Goal: Information Seeking & Learning: Compare options

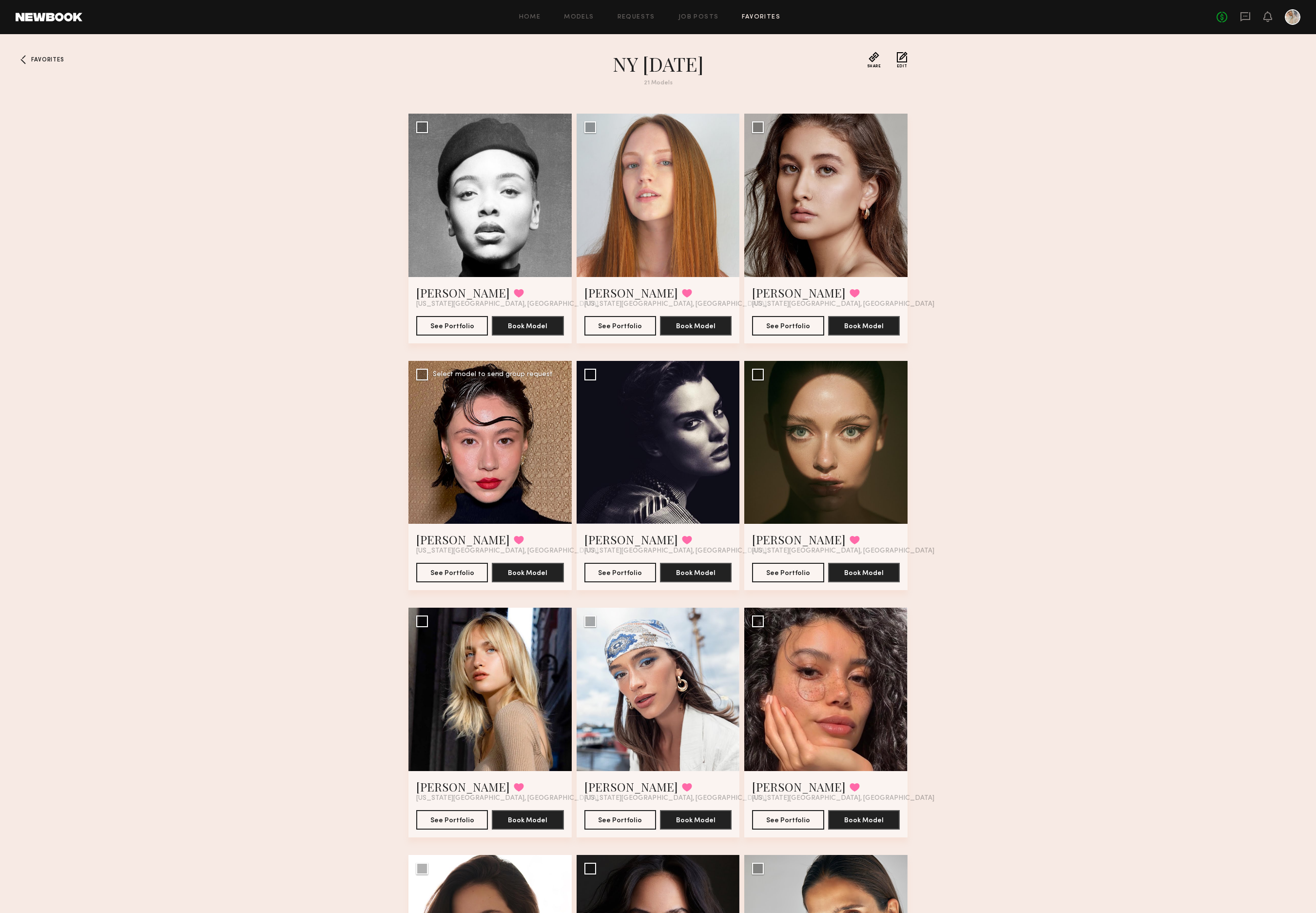
click at [493, 456] on div at bounding box center [490, 442] width 163 height 164
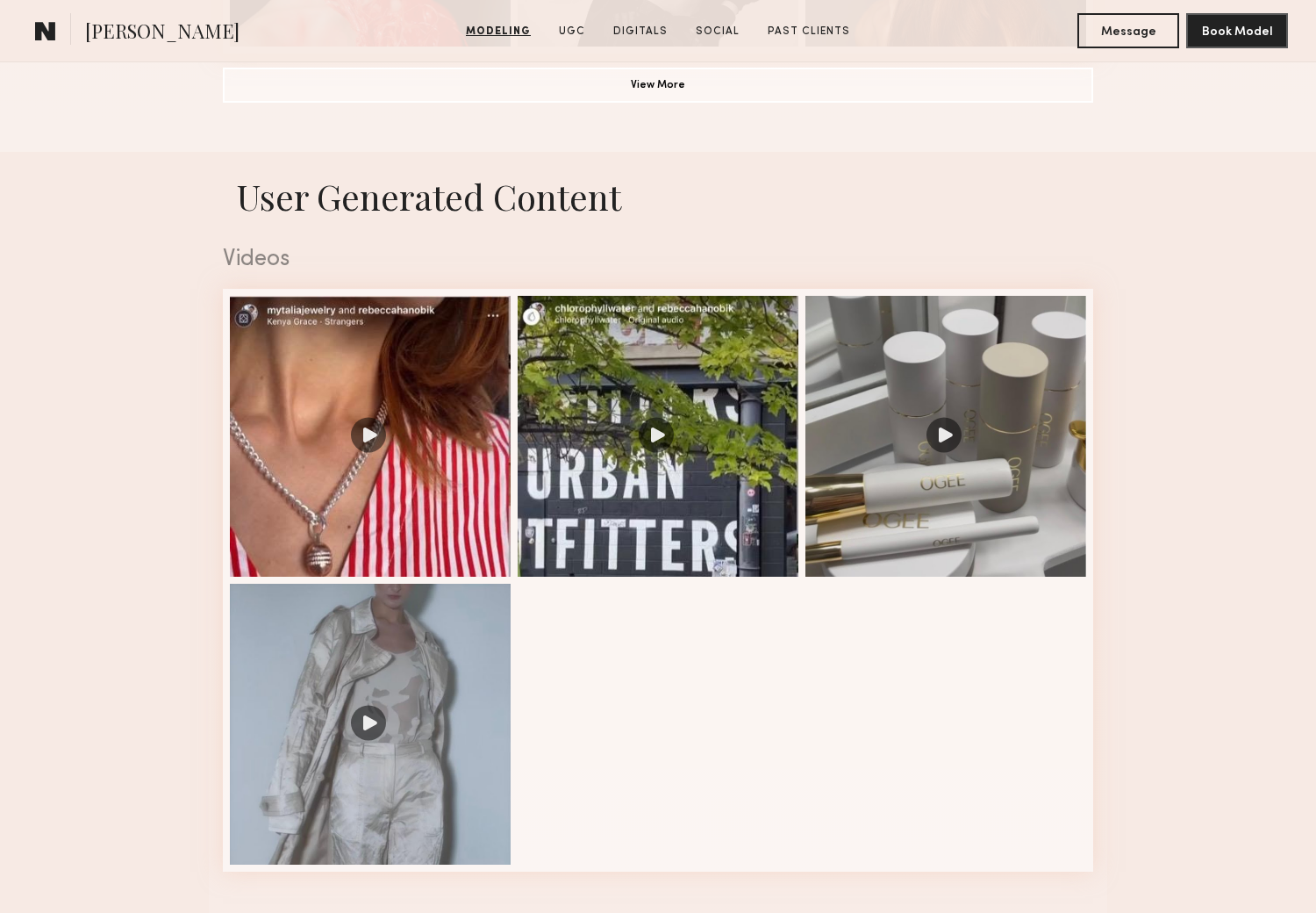
scroll to position [1618, 0]
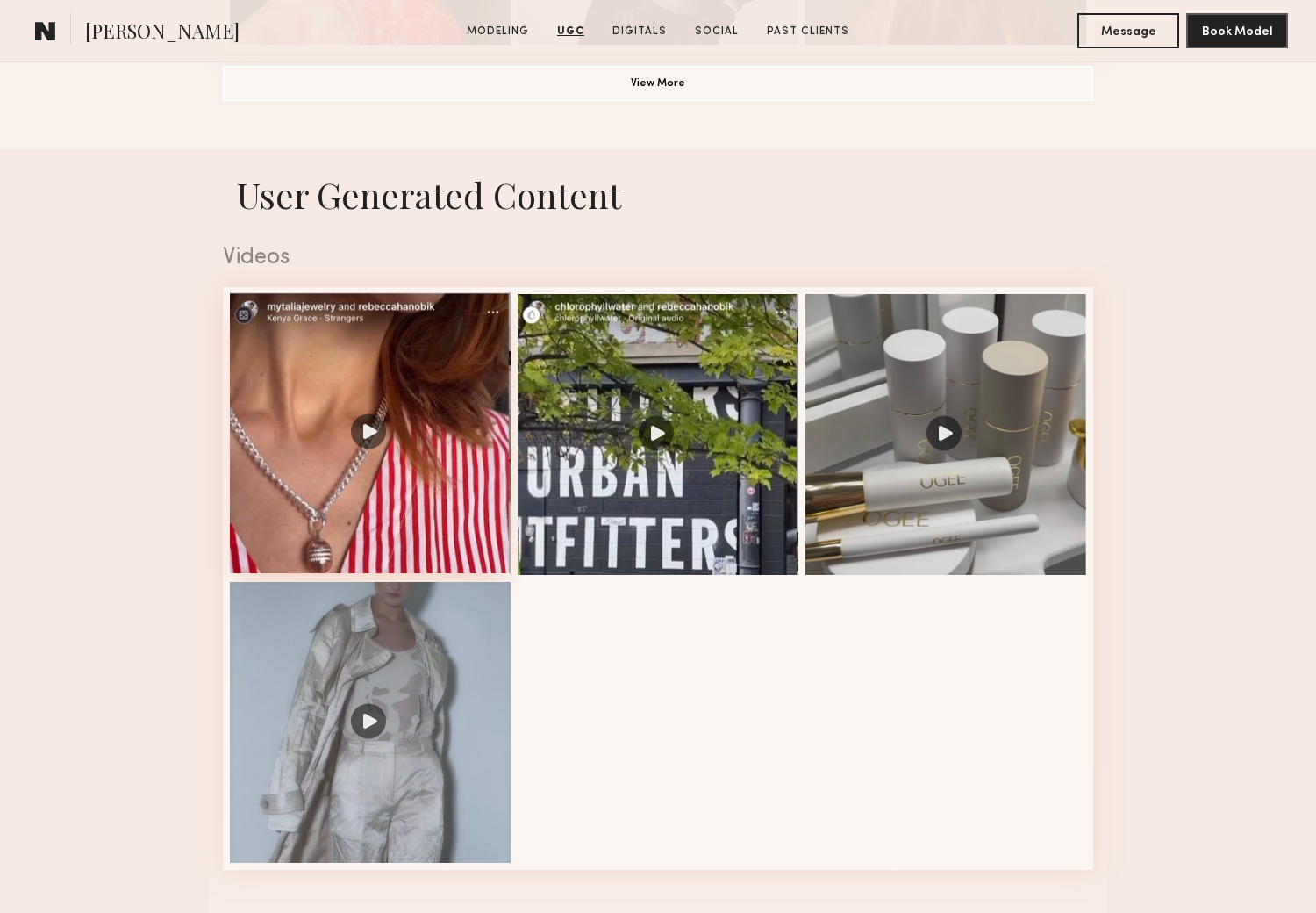
click at [366, 437] on div at bounding box center [370, 433] width 281 height 281
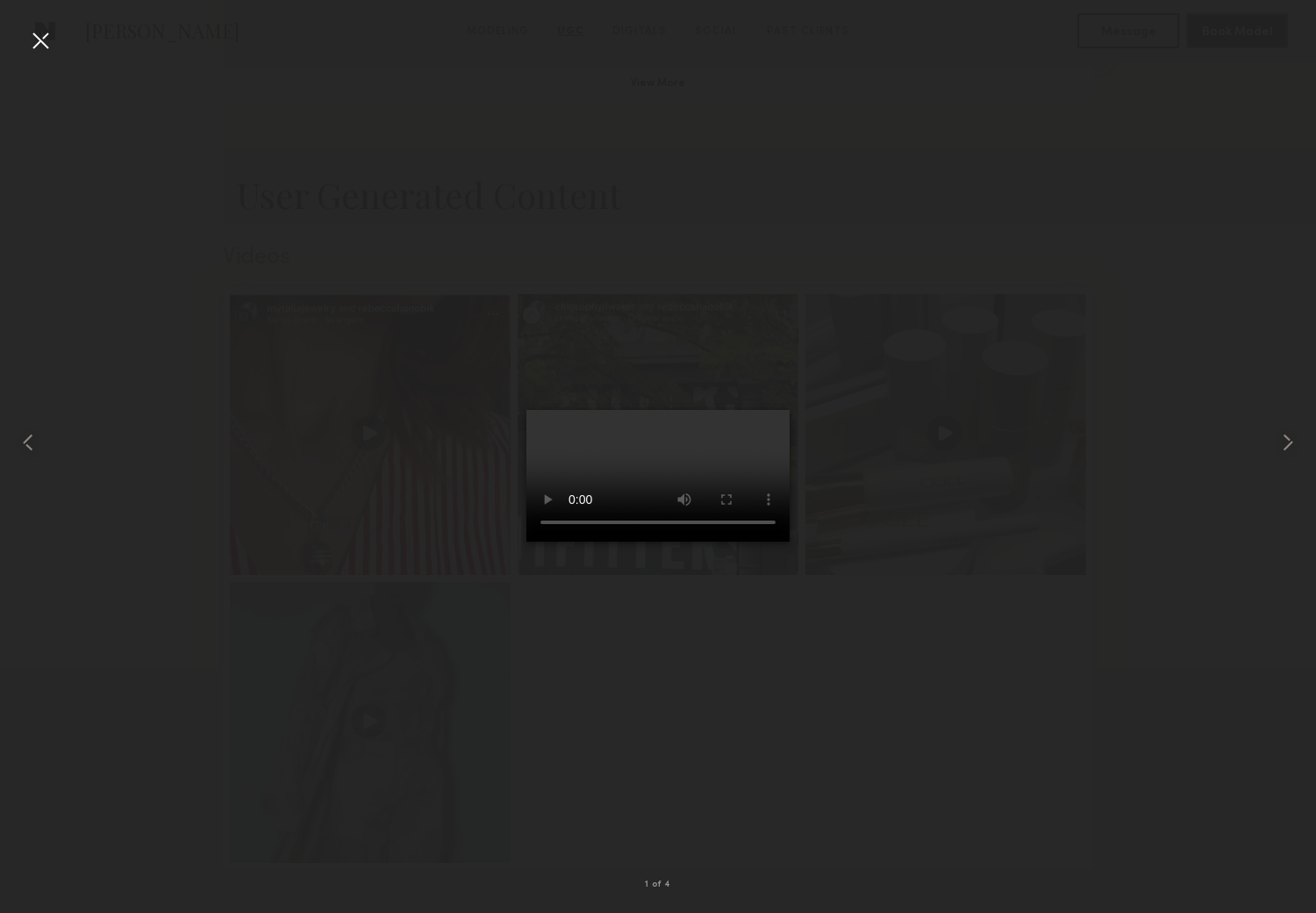
click at [37, 33] on div at bounding box center [40, 40] width 28 height 28
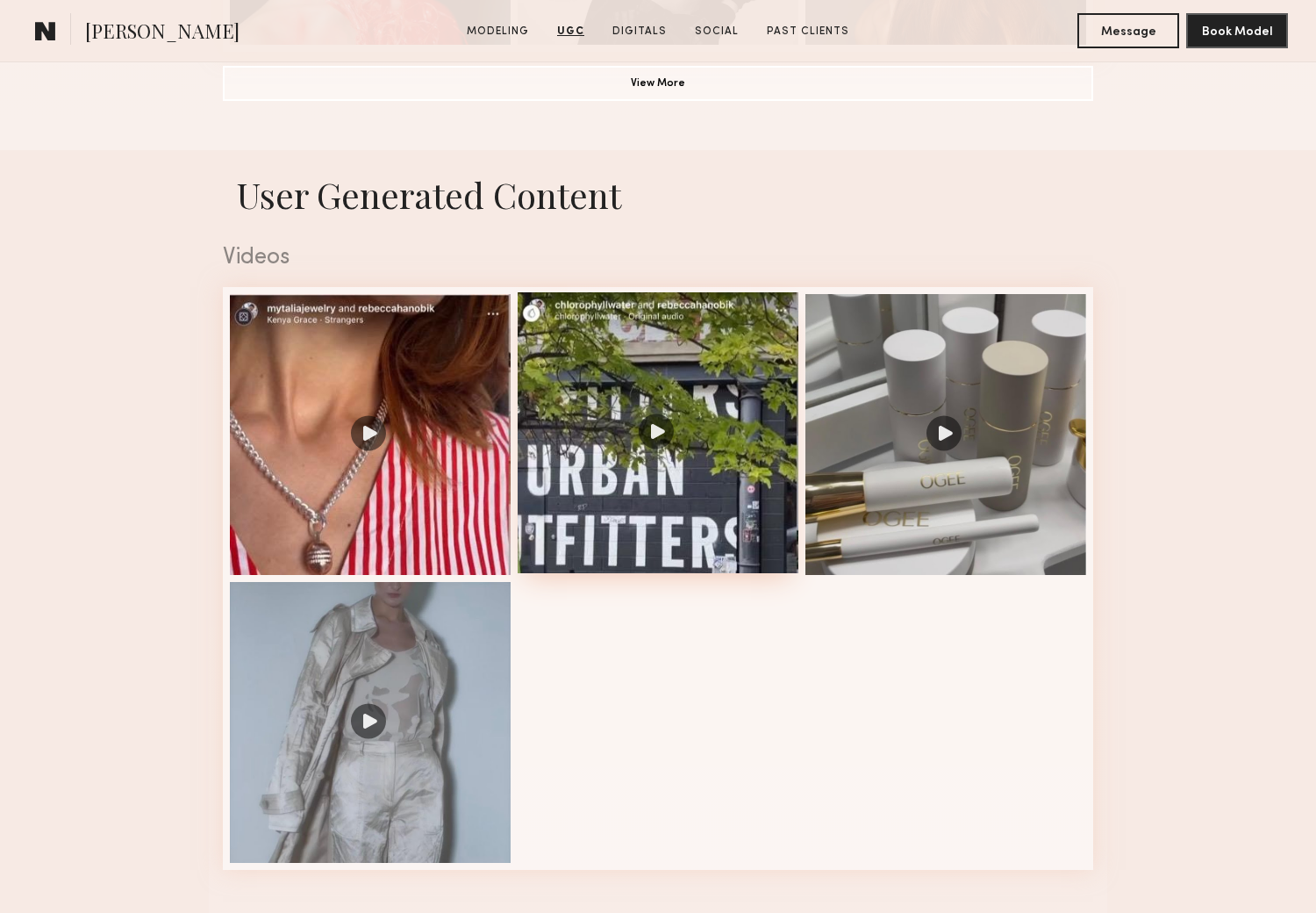
click at [654, 435] on div at bounding box center [658, 433] width 281 height 281
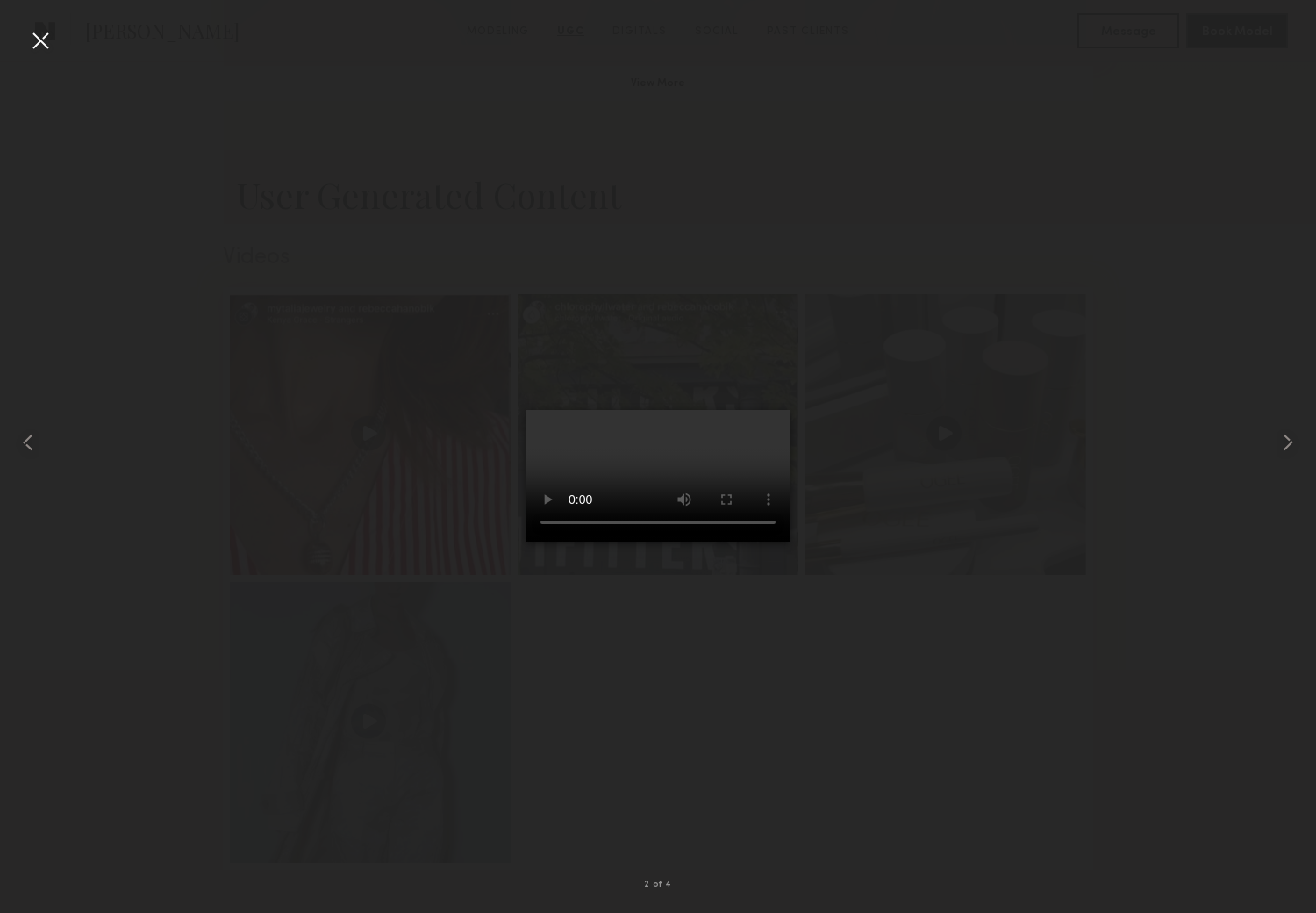
click at [41, 37] on div at bounding box center [40, 40] width 28 height 28
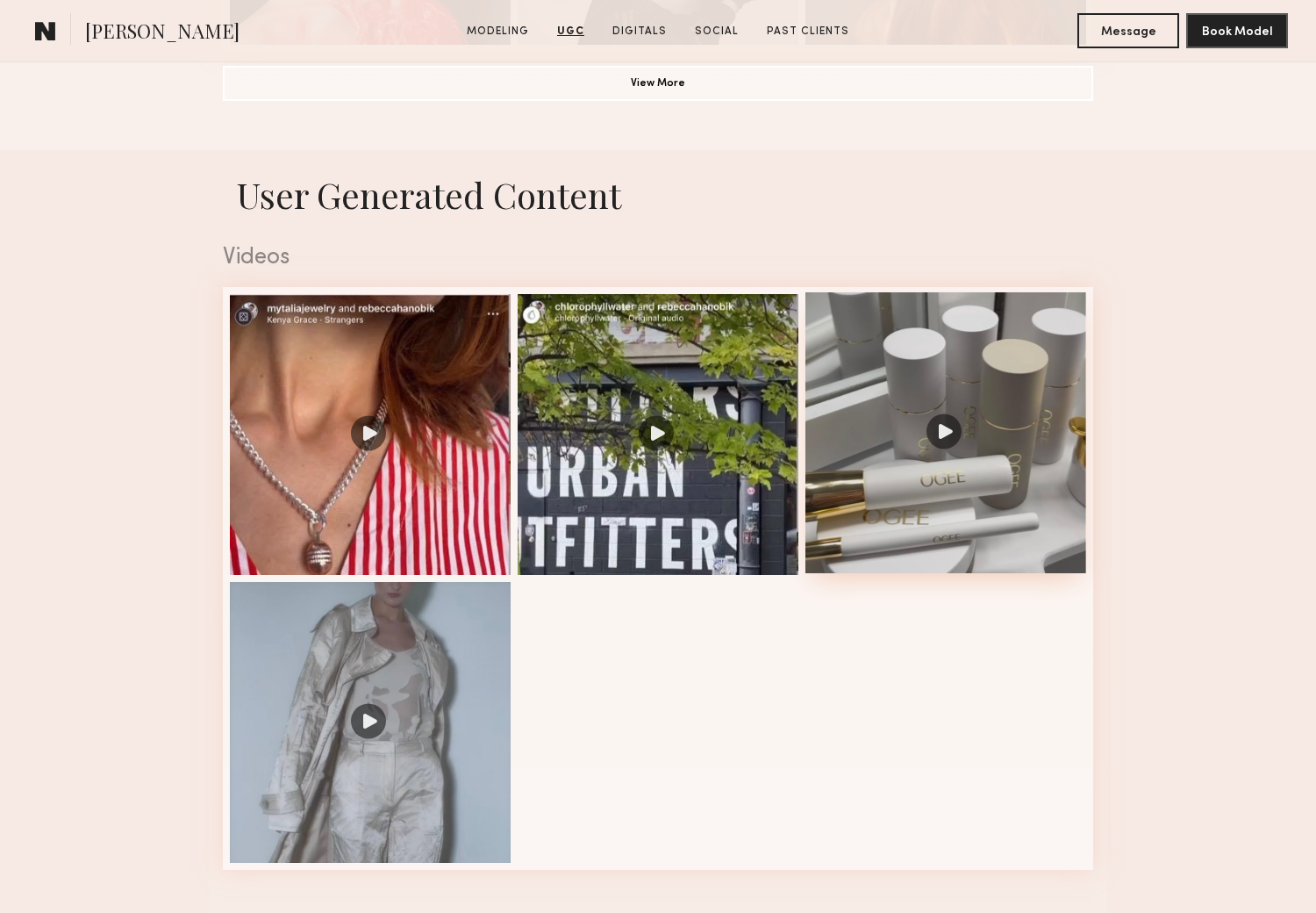
click at [939, 435] on div at bounding box center [946, 433] width 281 height 281
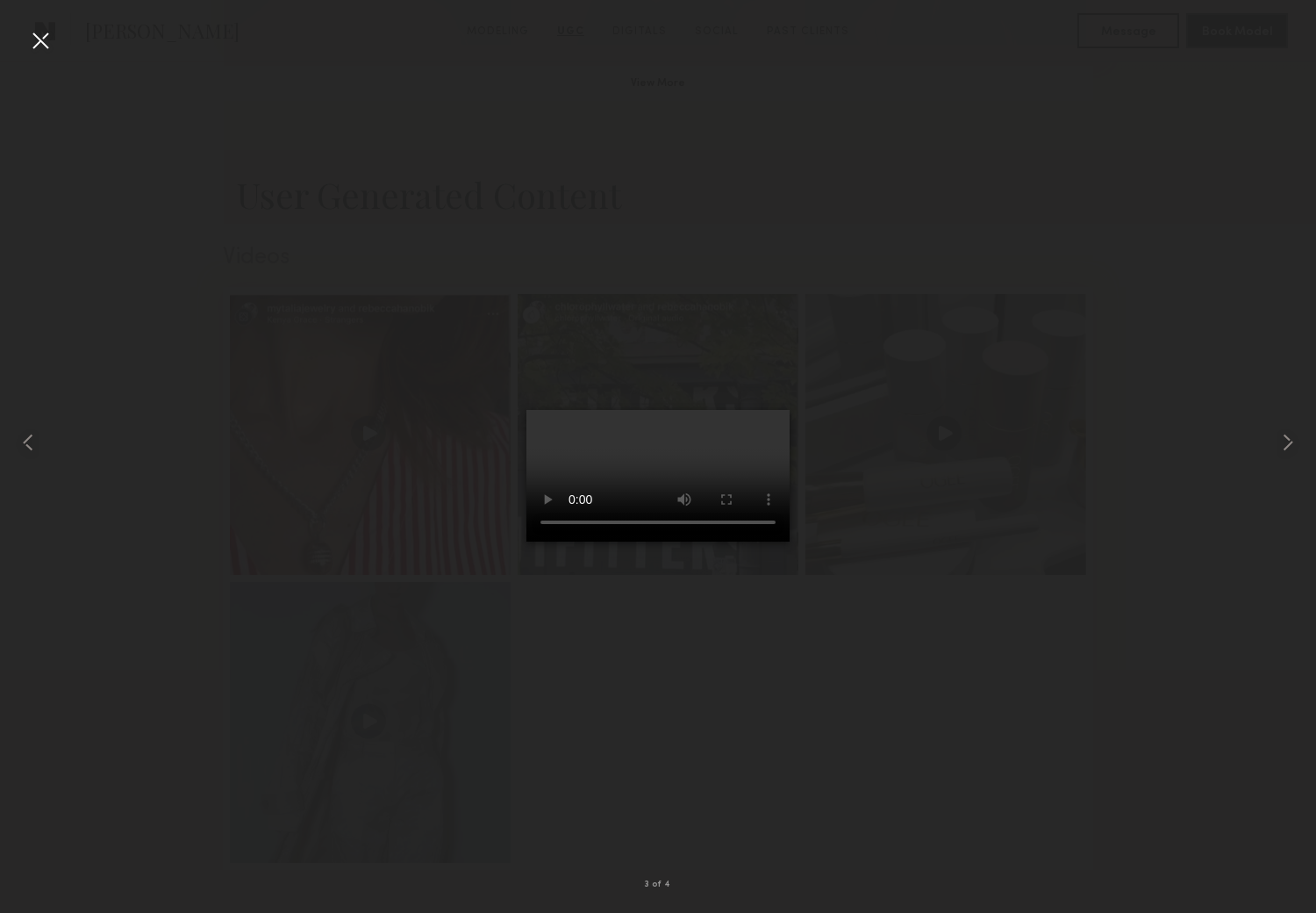
click at [40, 29] on div at bounding box center [40, 40] width 28 height 28
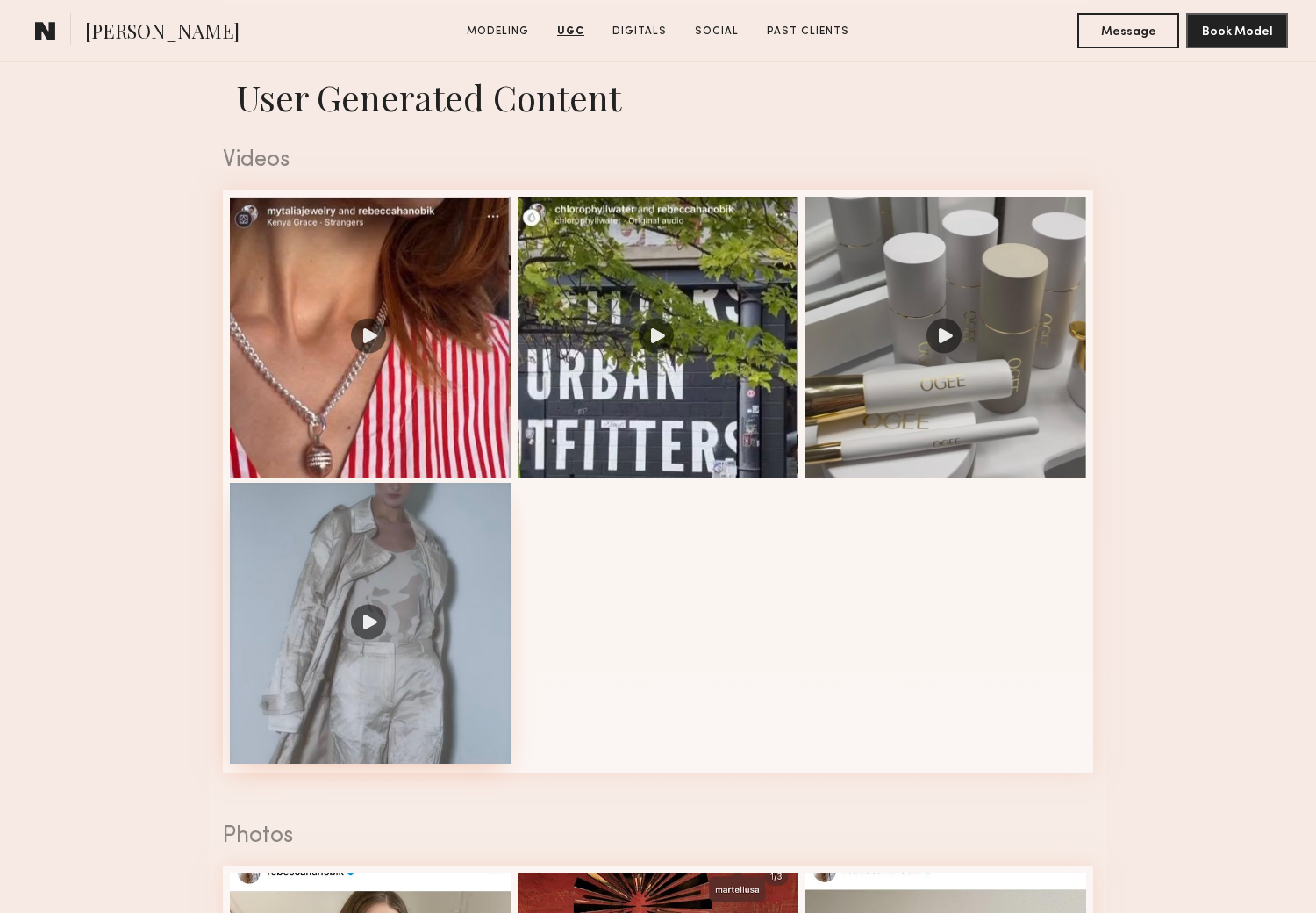
scroll to position [1910, 0]
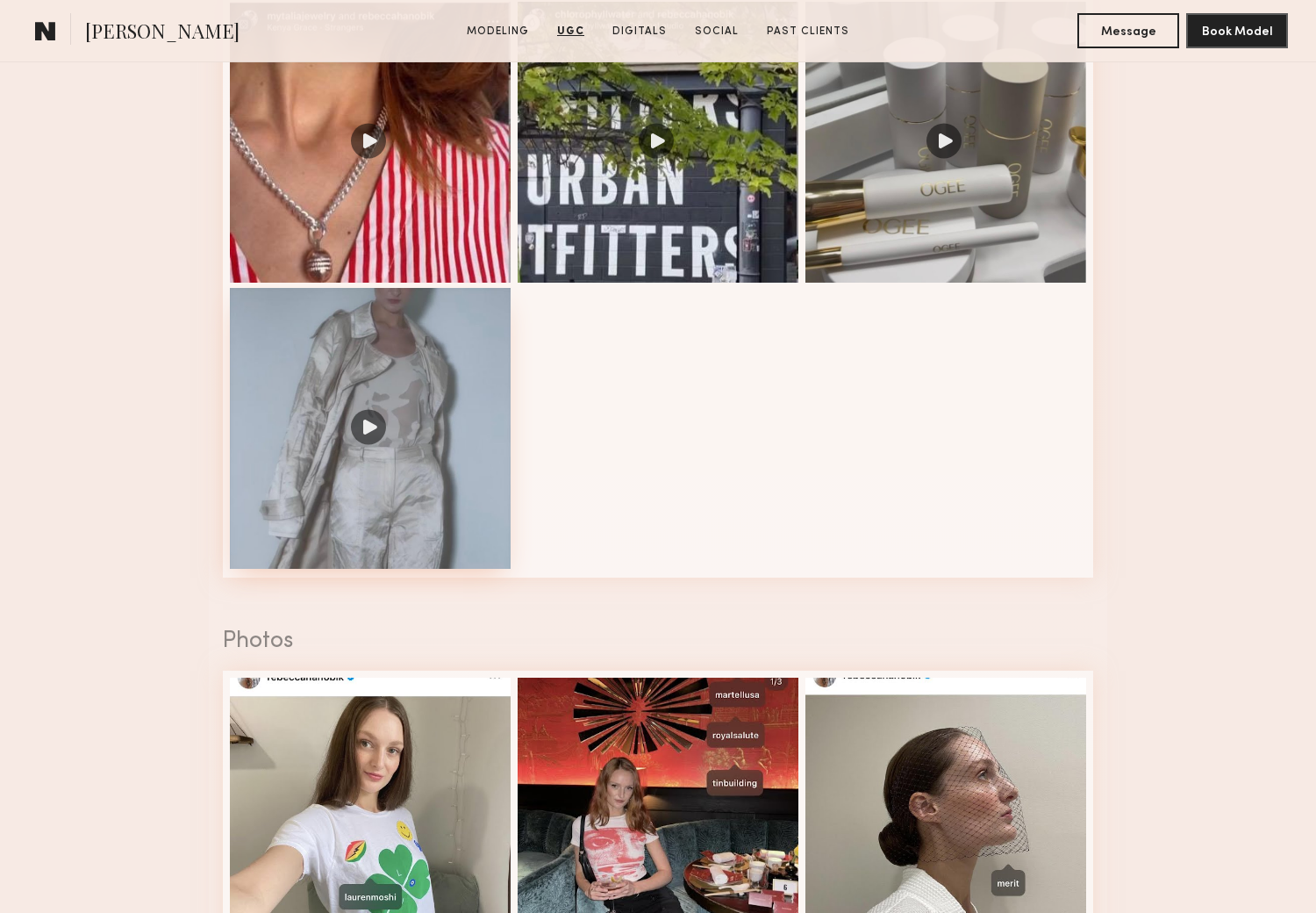
click at [366, 428] on div at bounding box center [370, 428] width 281 height 281
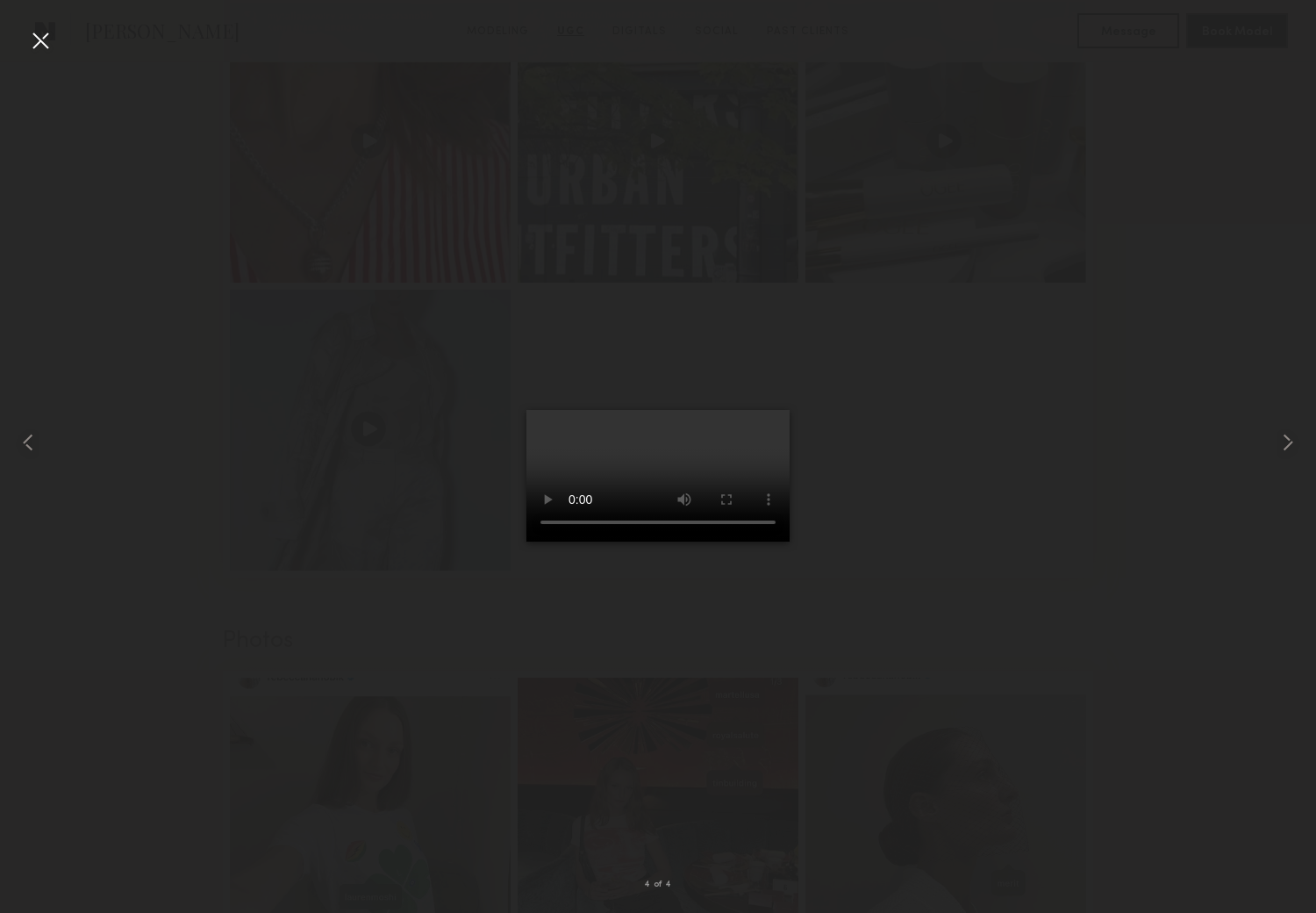
click at [40, 31] on div at bounding box center [40, 40] width 28 height 28
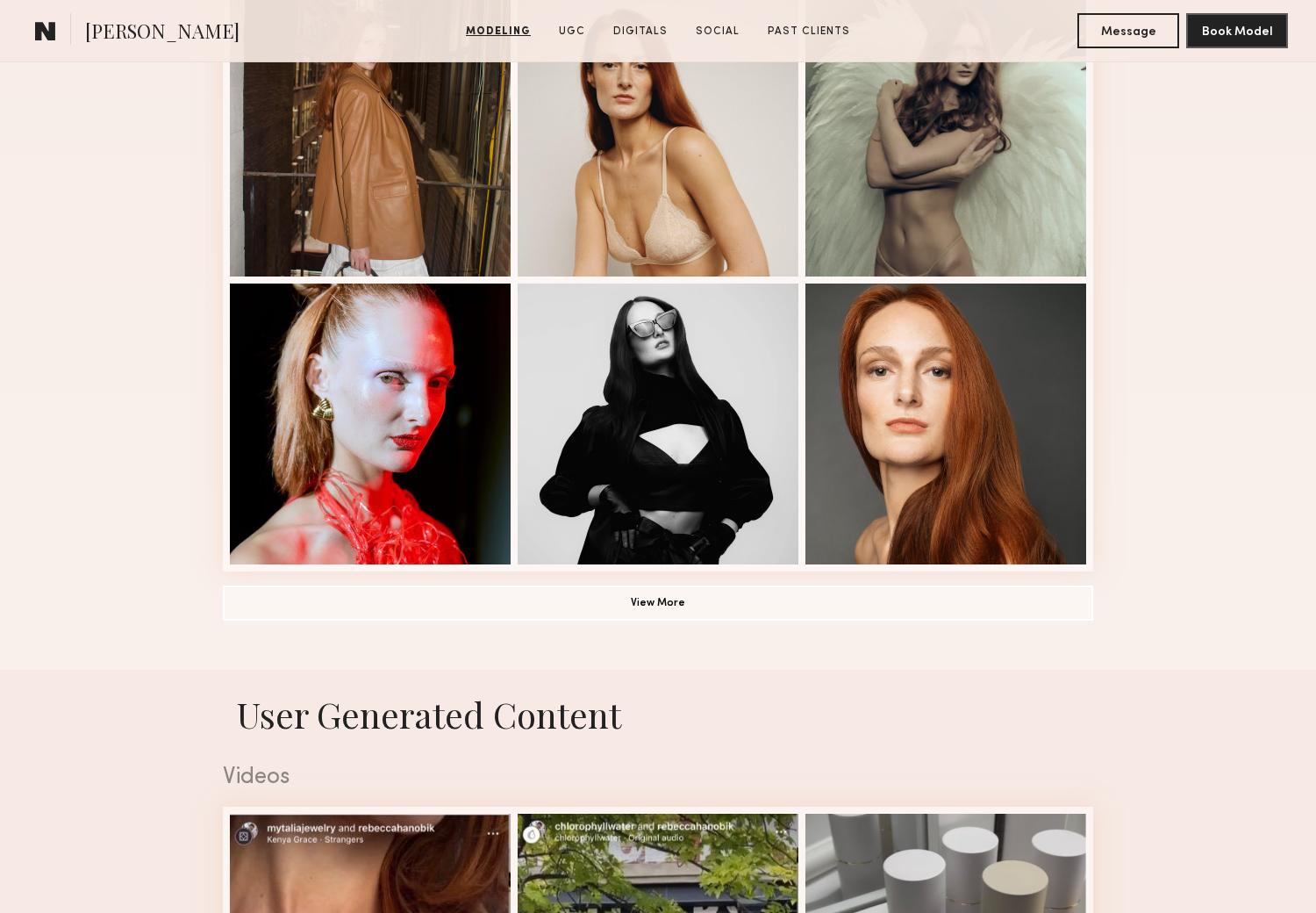
scroll to position [1267, 0]
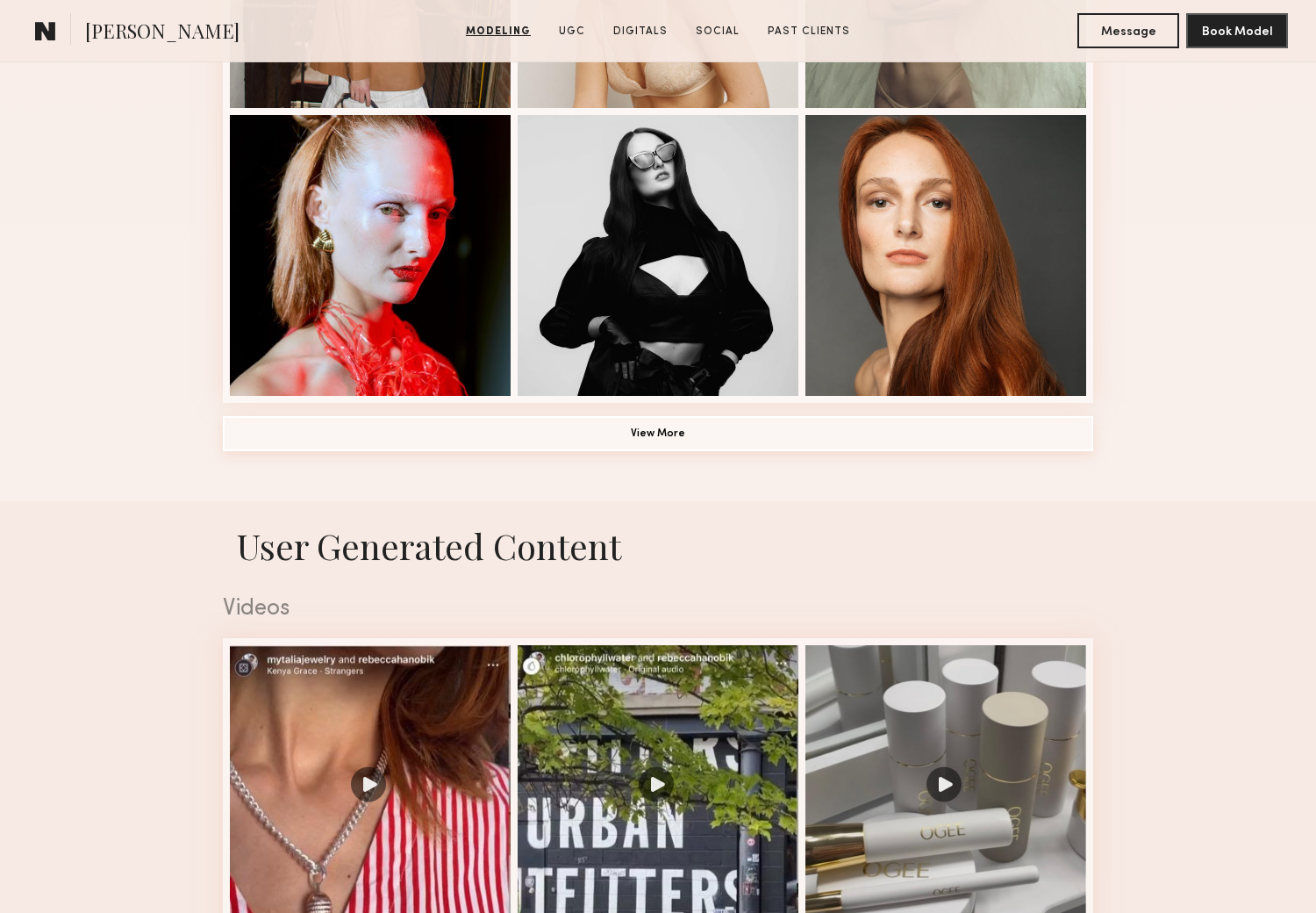
click at [637, 433] on button "View More" at bounding box center [658, 434] width 870 height 35
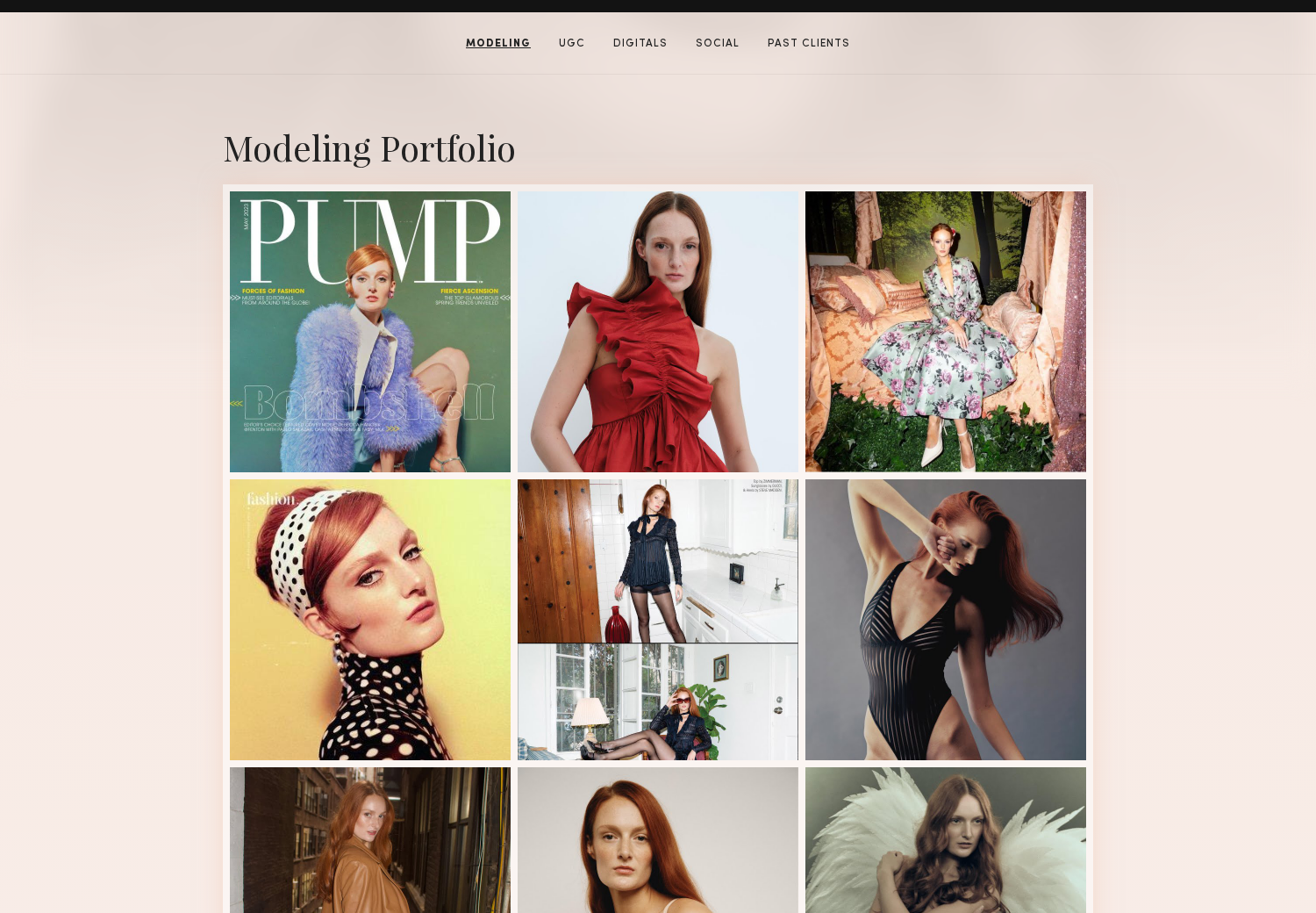
scroll to position [292, 0]
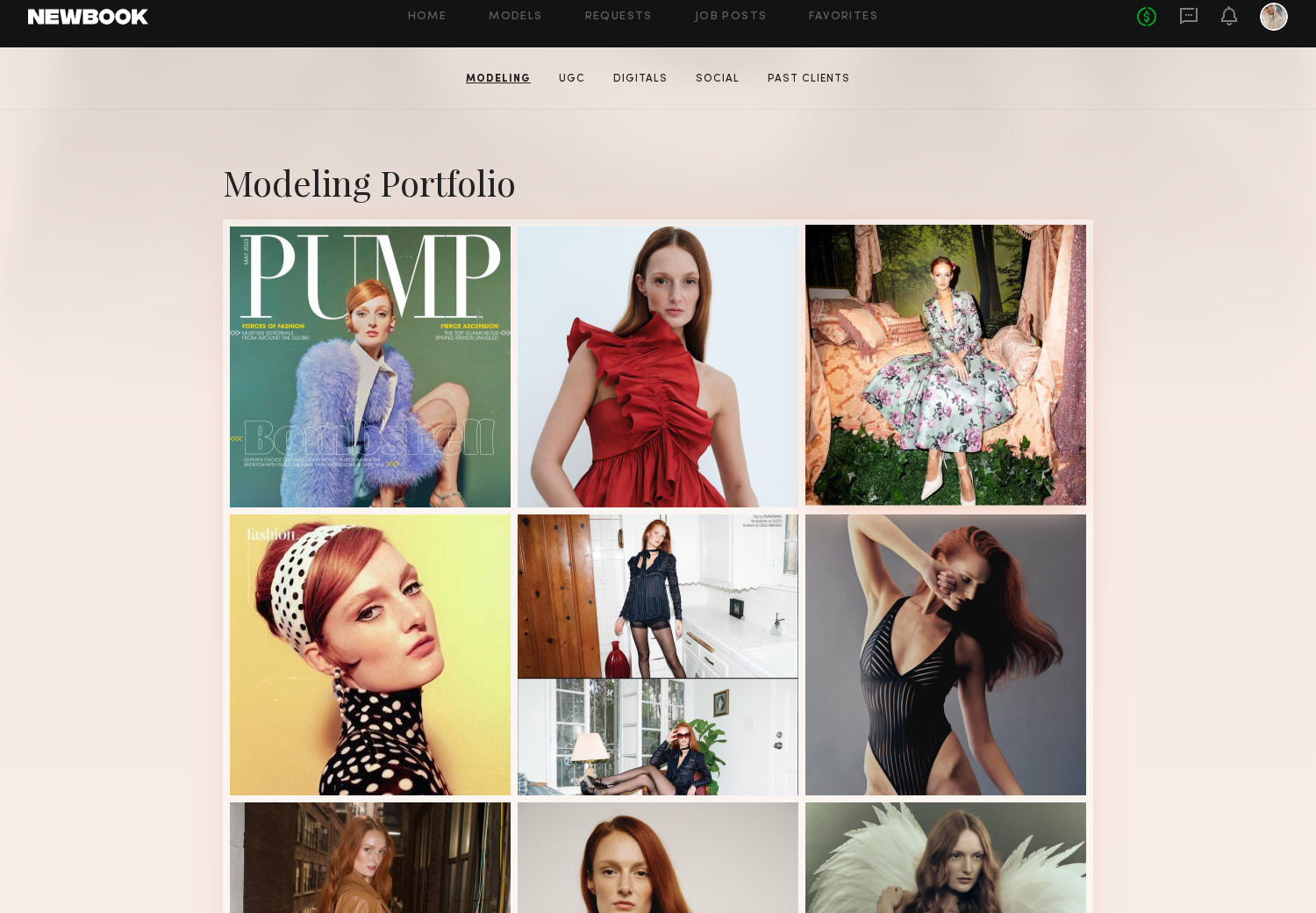
click at [907, 375] on div at bounding box center [946, 365] width 281 height 281
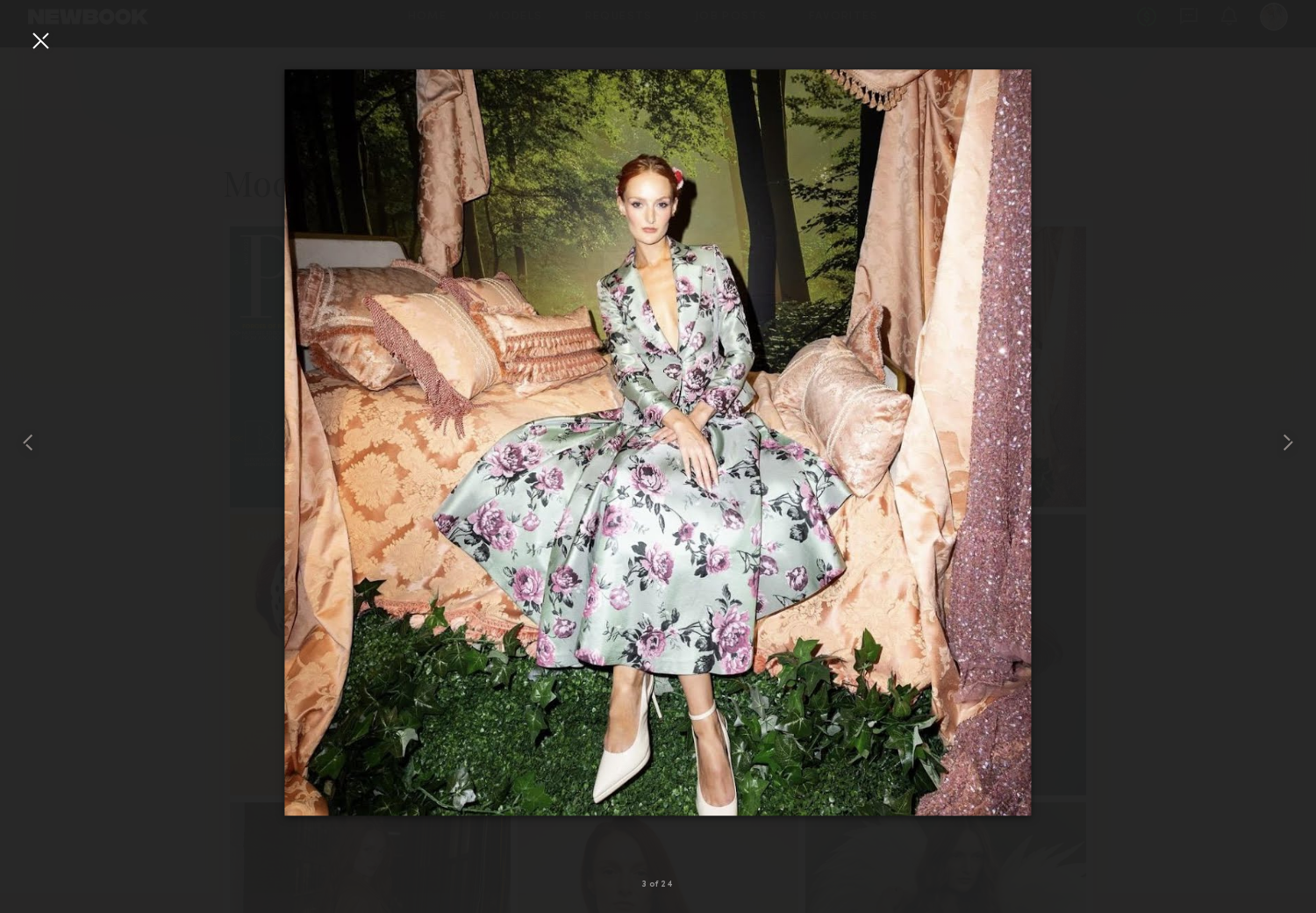
click at [36, 31] on div at bounding box center [40, 40] width 28 height 28
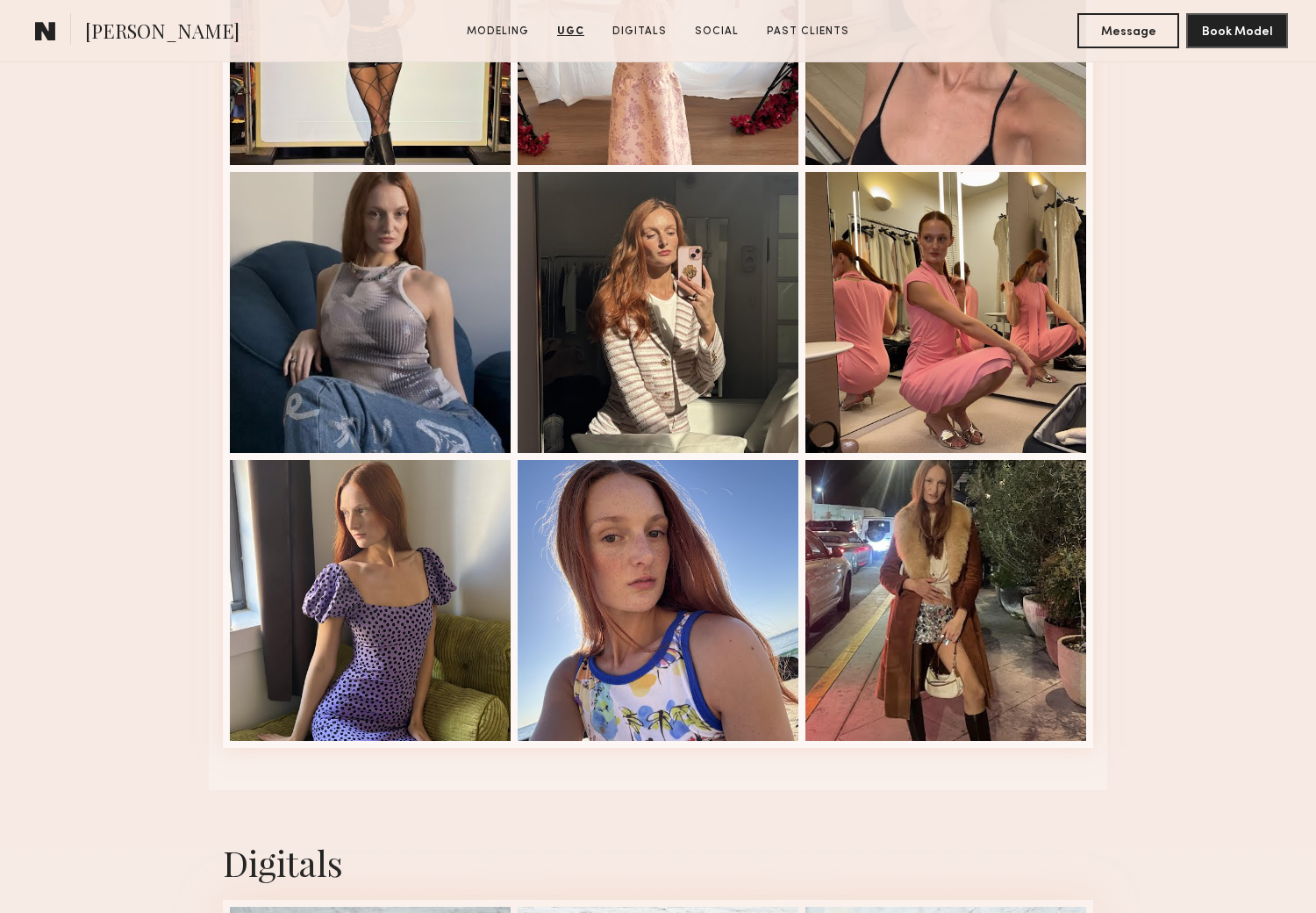
scroll to position [4094, 0]
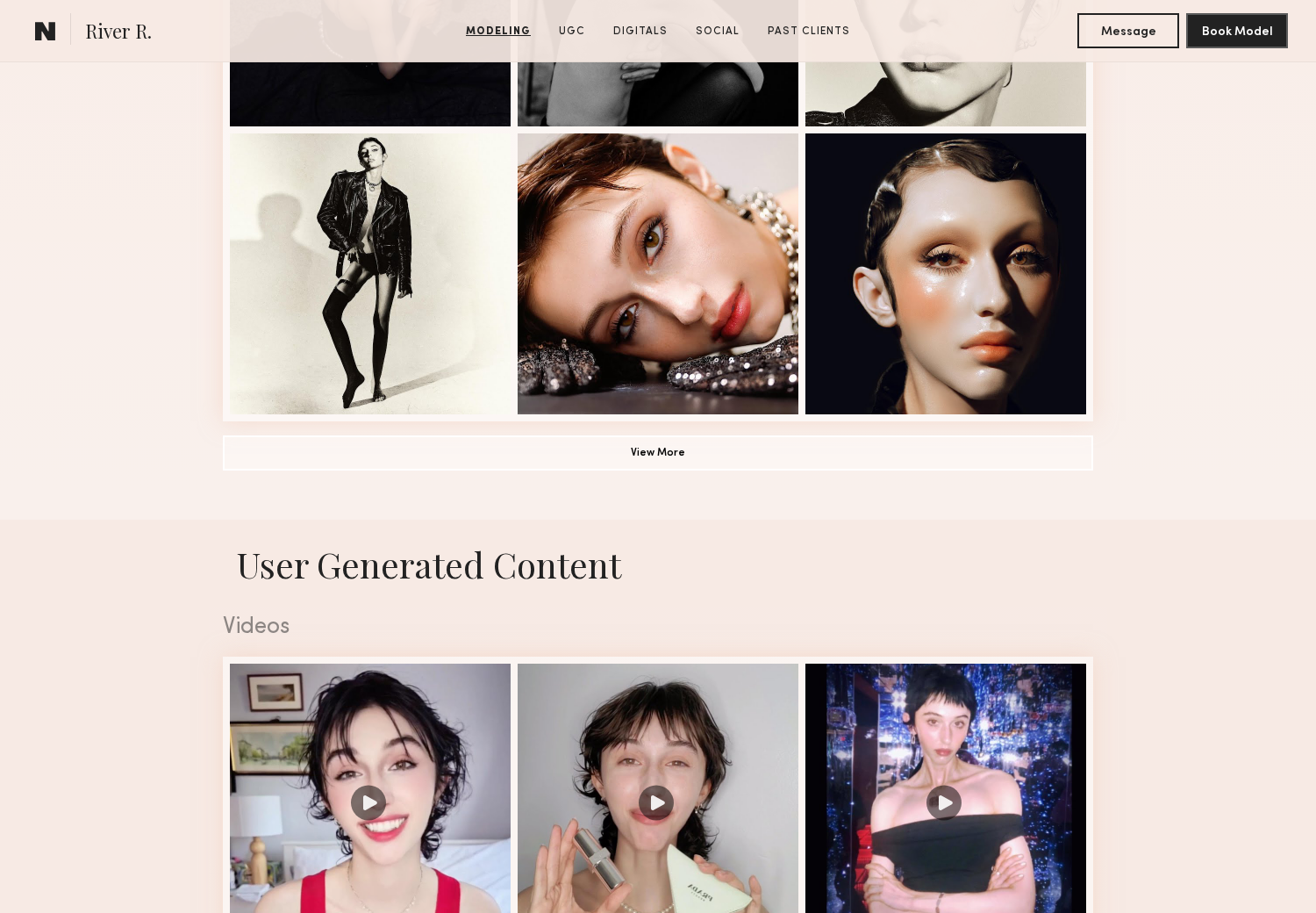
scroll to position [1364, 0]
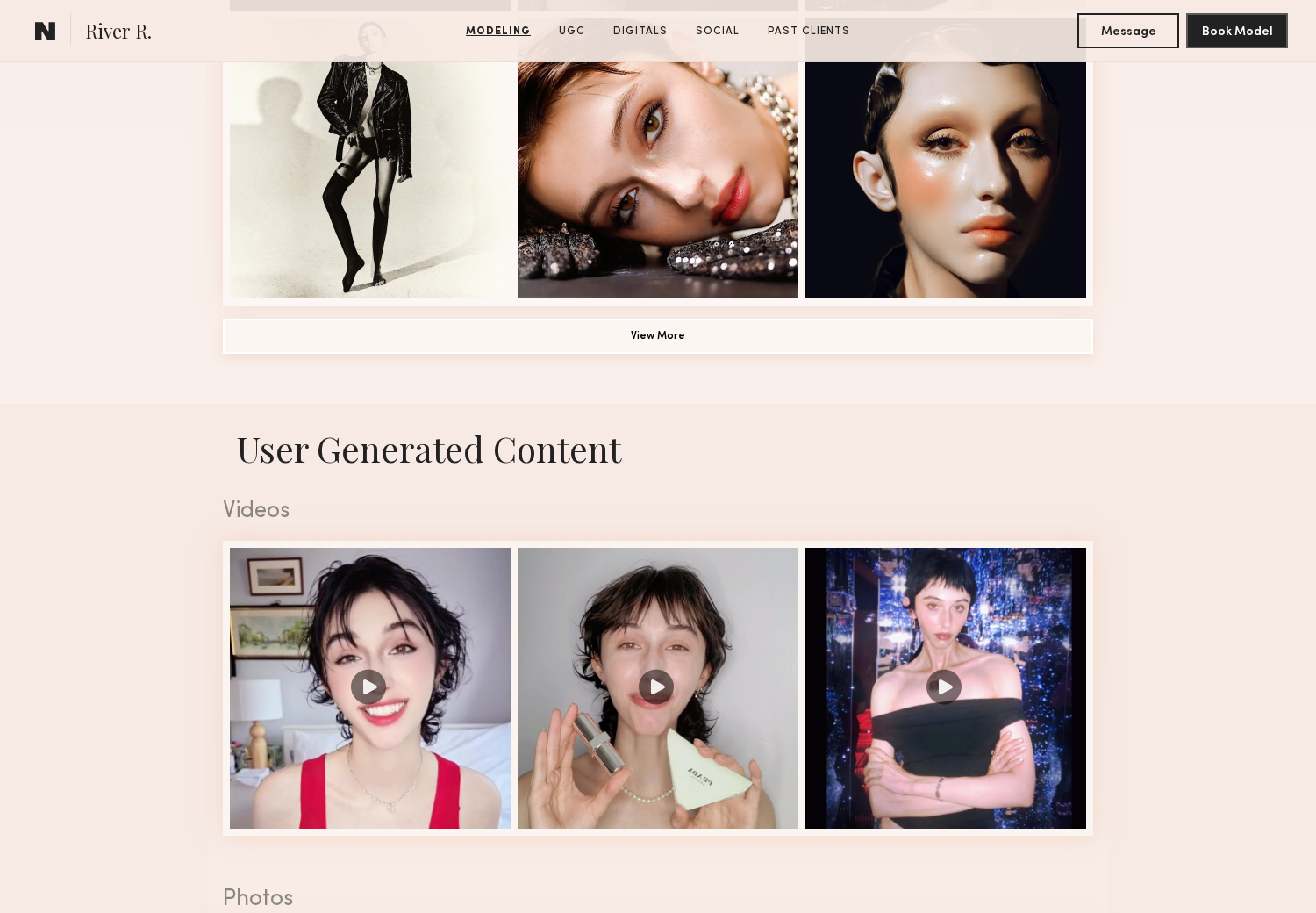
click at [667, 334] on button "View More" at bounding box center [658, 336] width 870 height 35
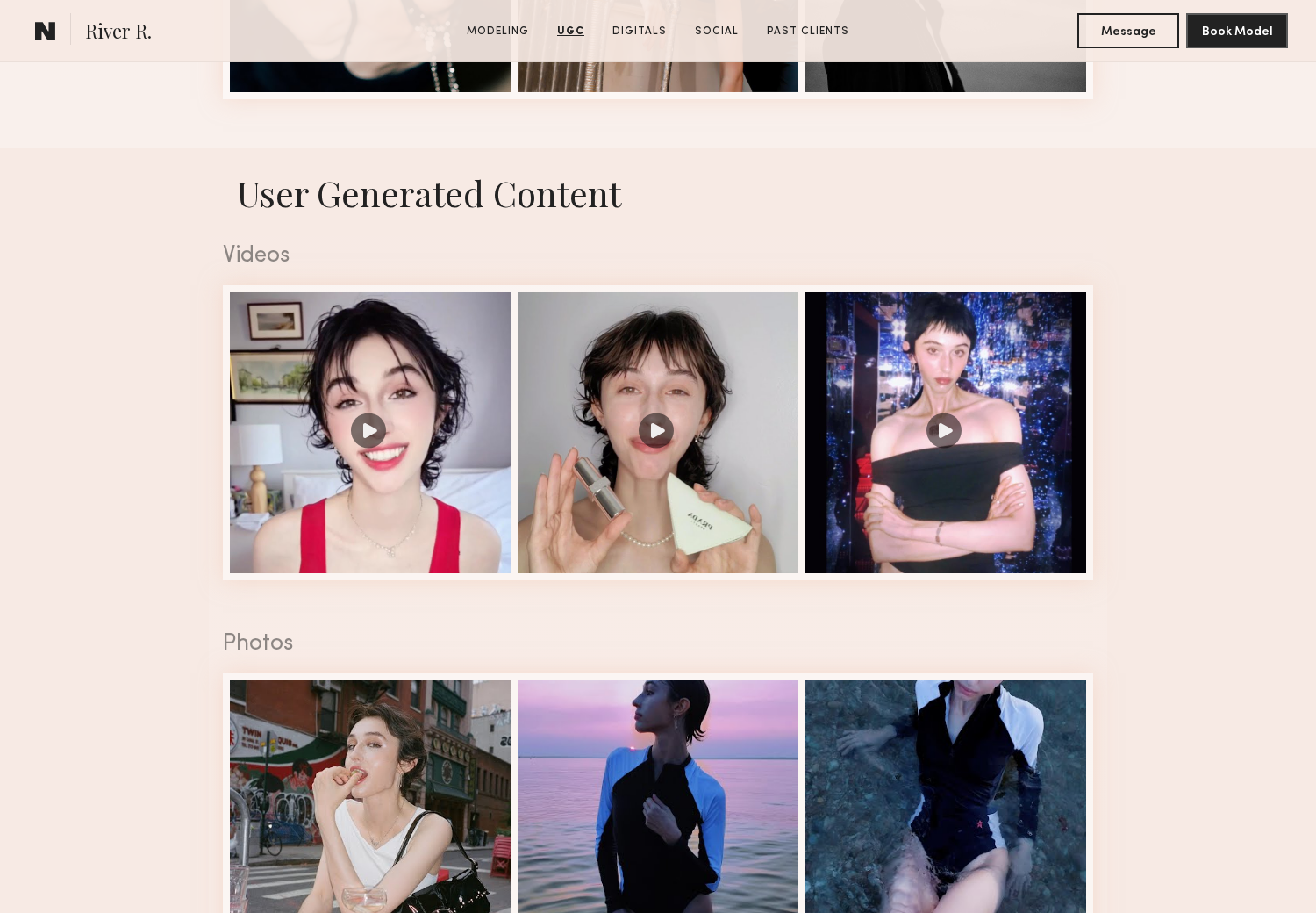
scroll to position [2534, 0]
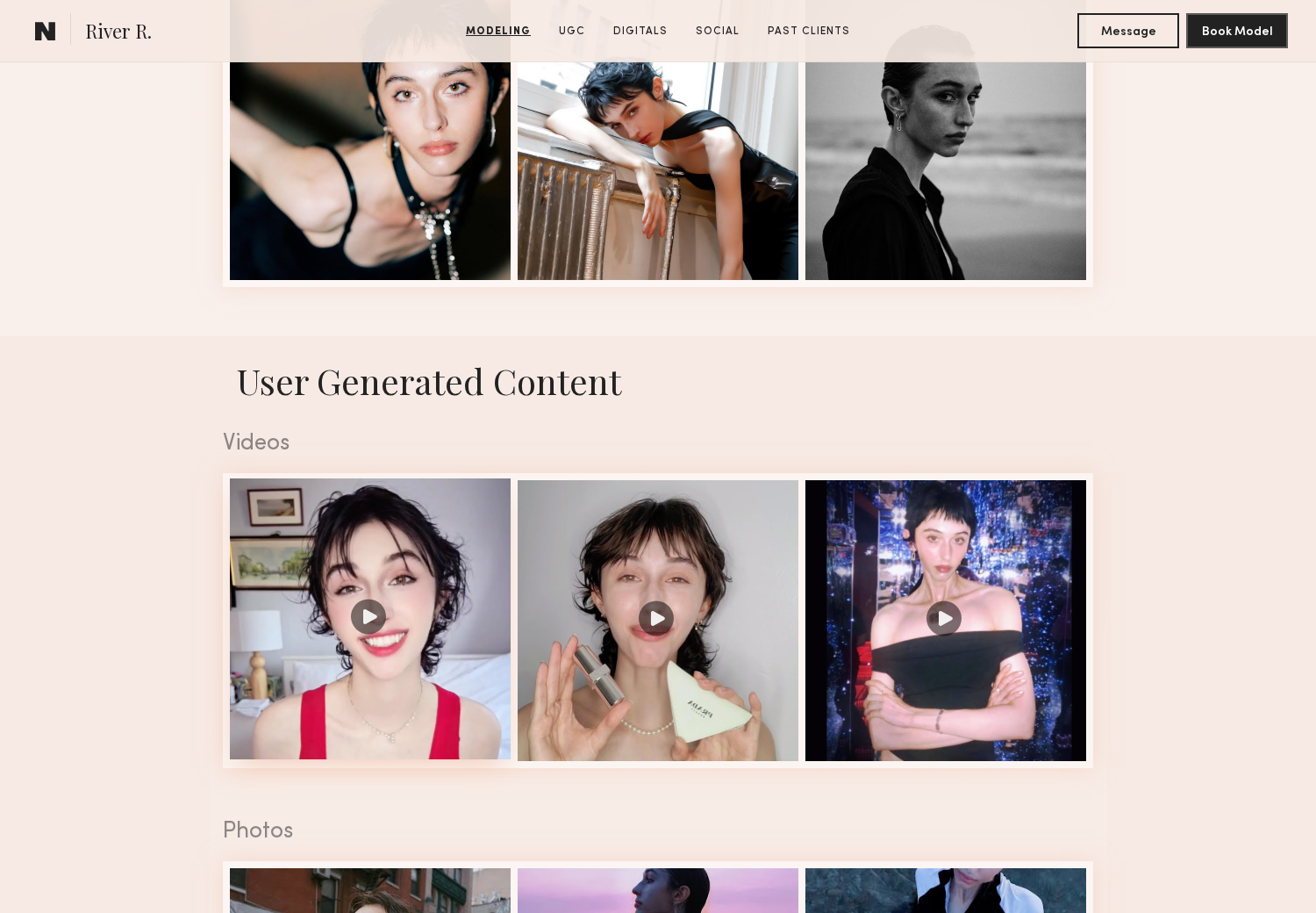
click at [365, 625] on div at bounding box center [370, 619] width 281 height 281
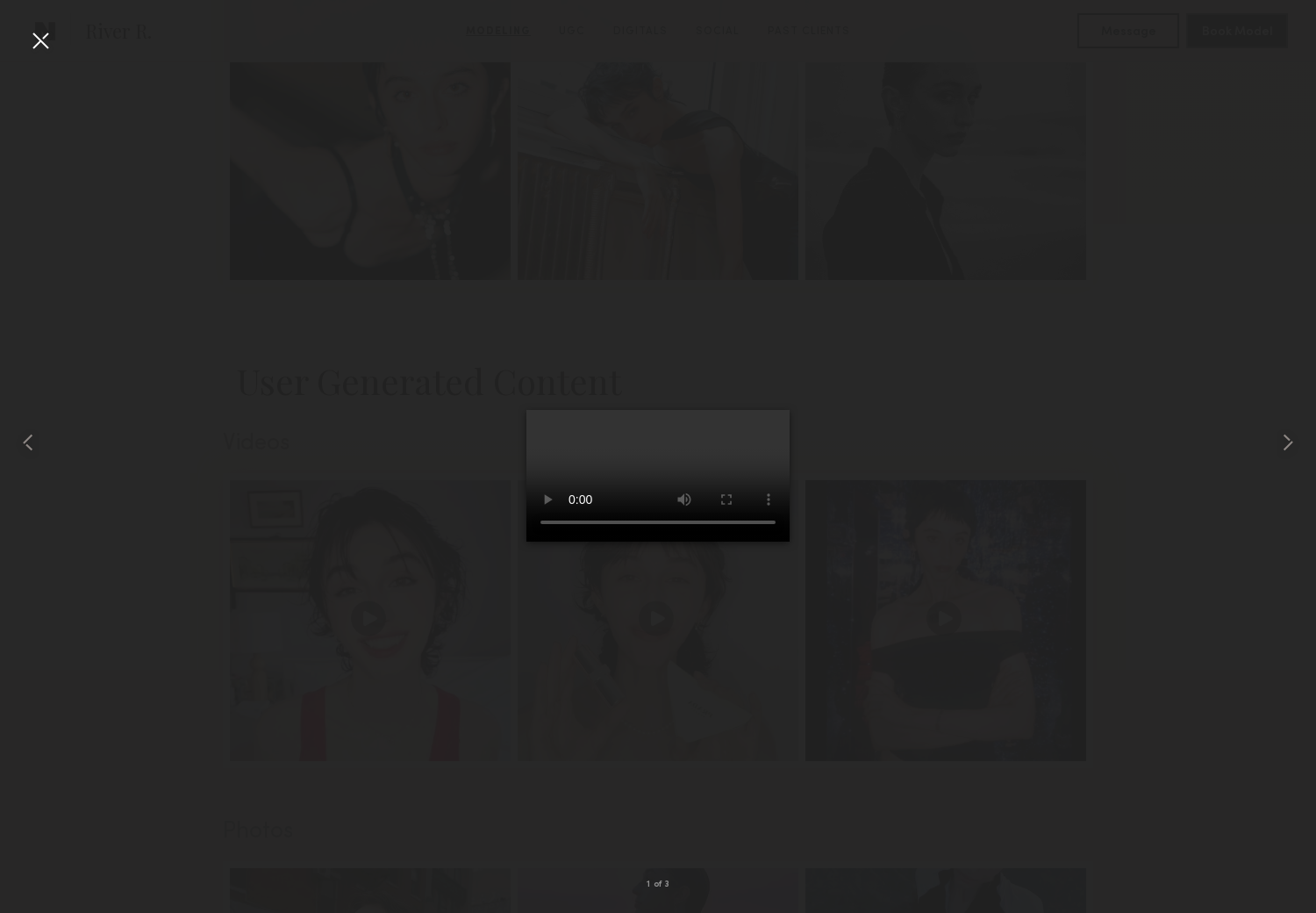
click at [38, 32] on div at bounding box center [40, 40] width 28 height 28
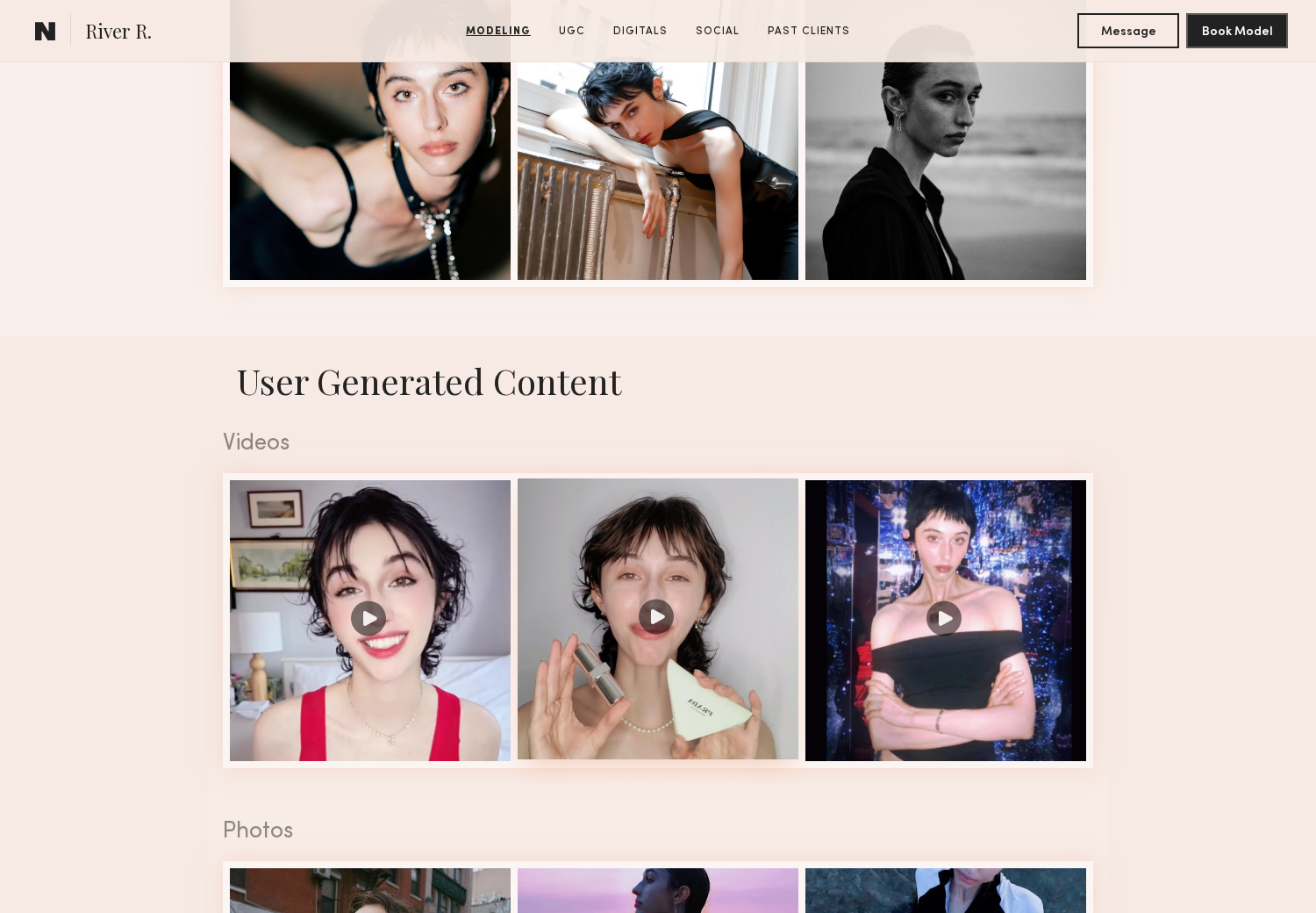
click at [658, 628] on div at bounding box center [658, 619] width 281 height 281
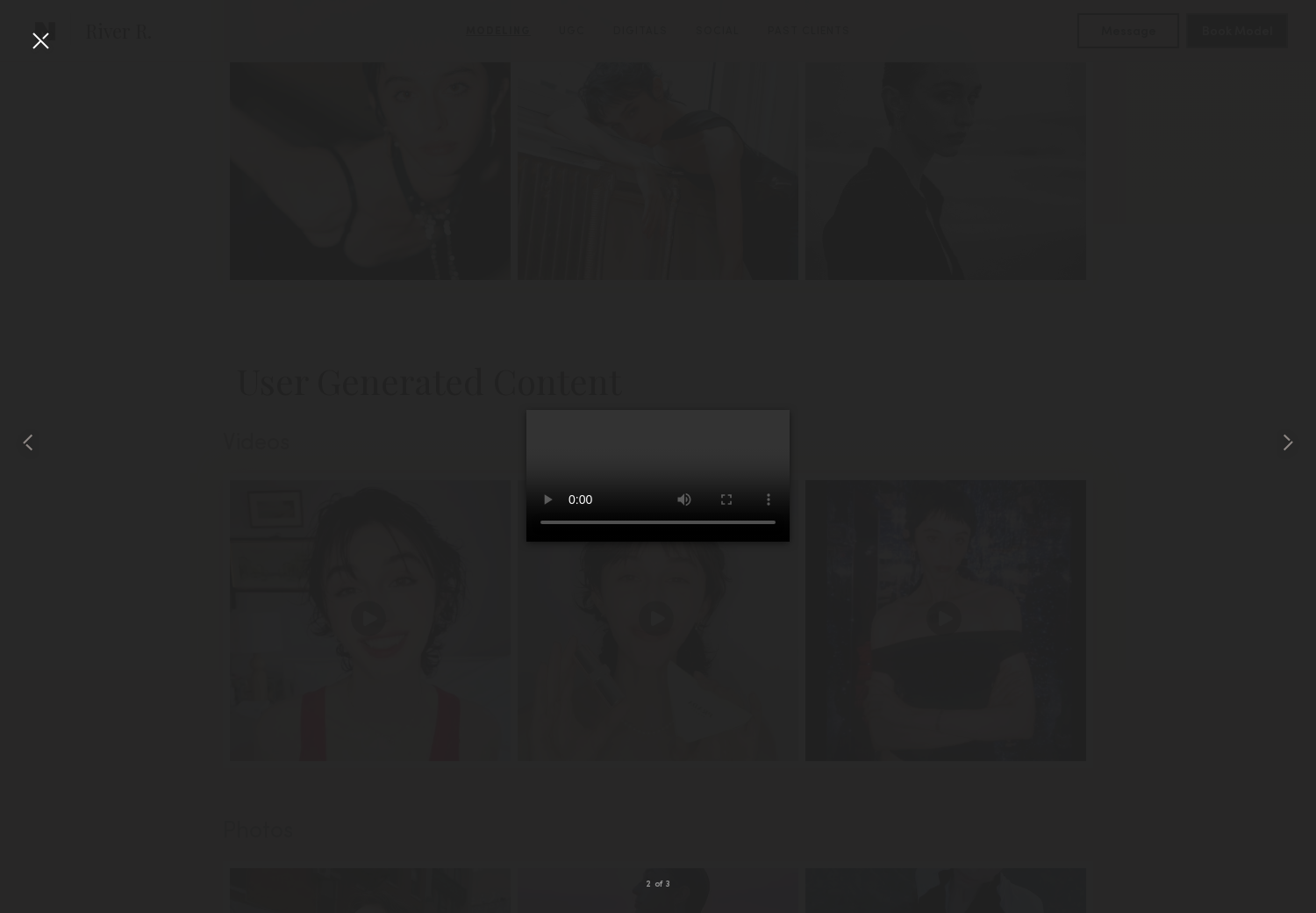
click at [35, 31] on div at bounding box center [40, 40] width 28 height 28
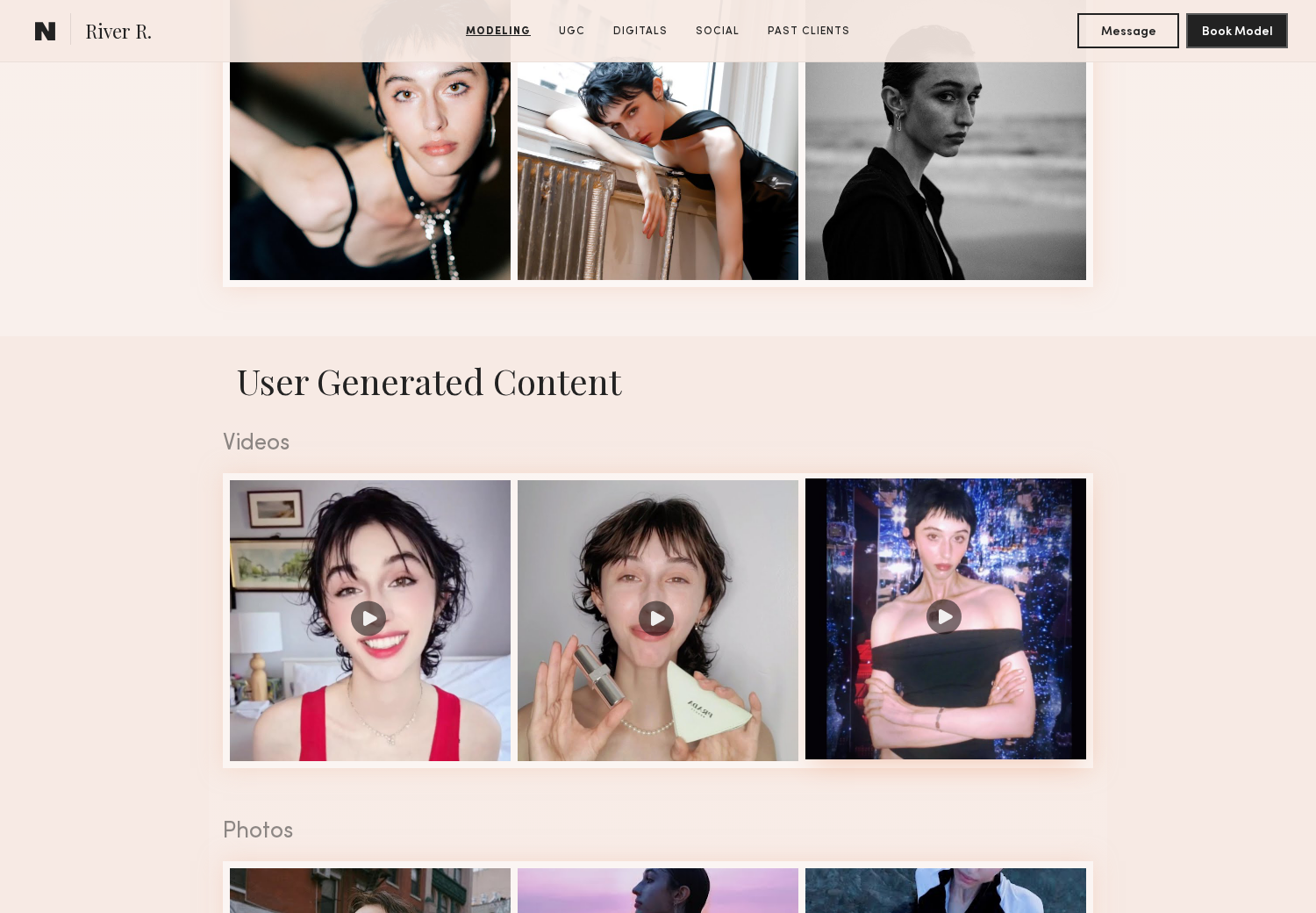
click at [942, 625] on div at bounding box center [946, 619] width 281 height 281
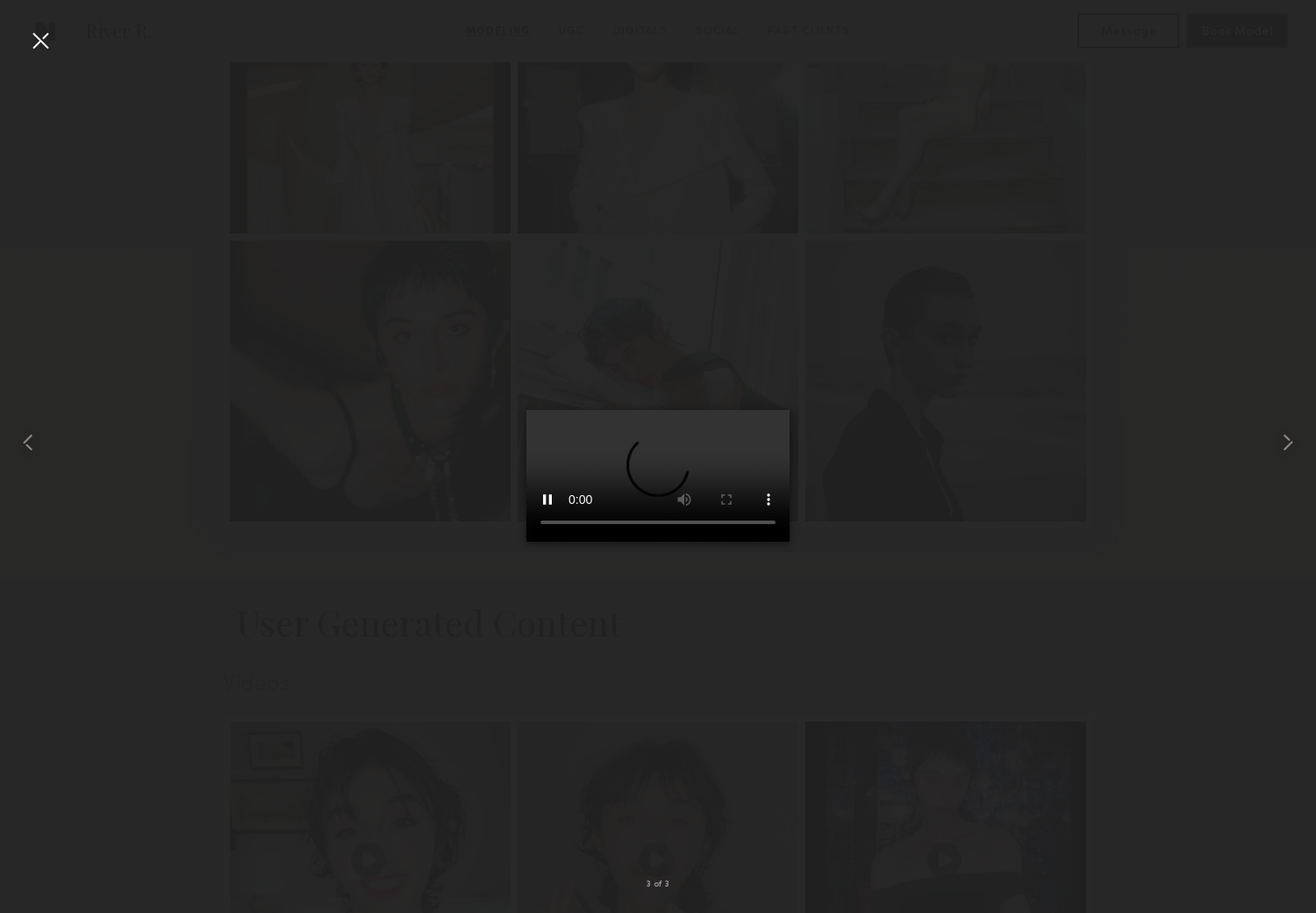
scroll to position [2242, 0]
click at [40, 31] on div at bounding box center [40, 40] width 28 height 28
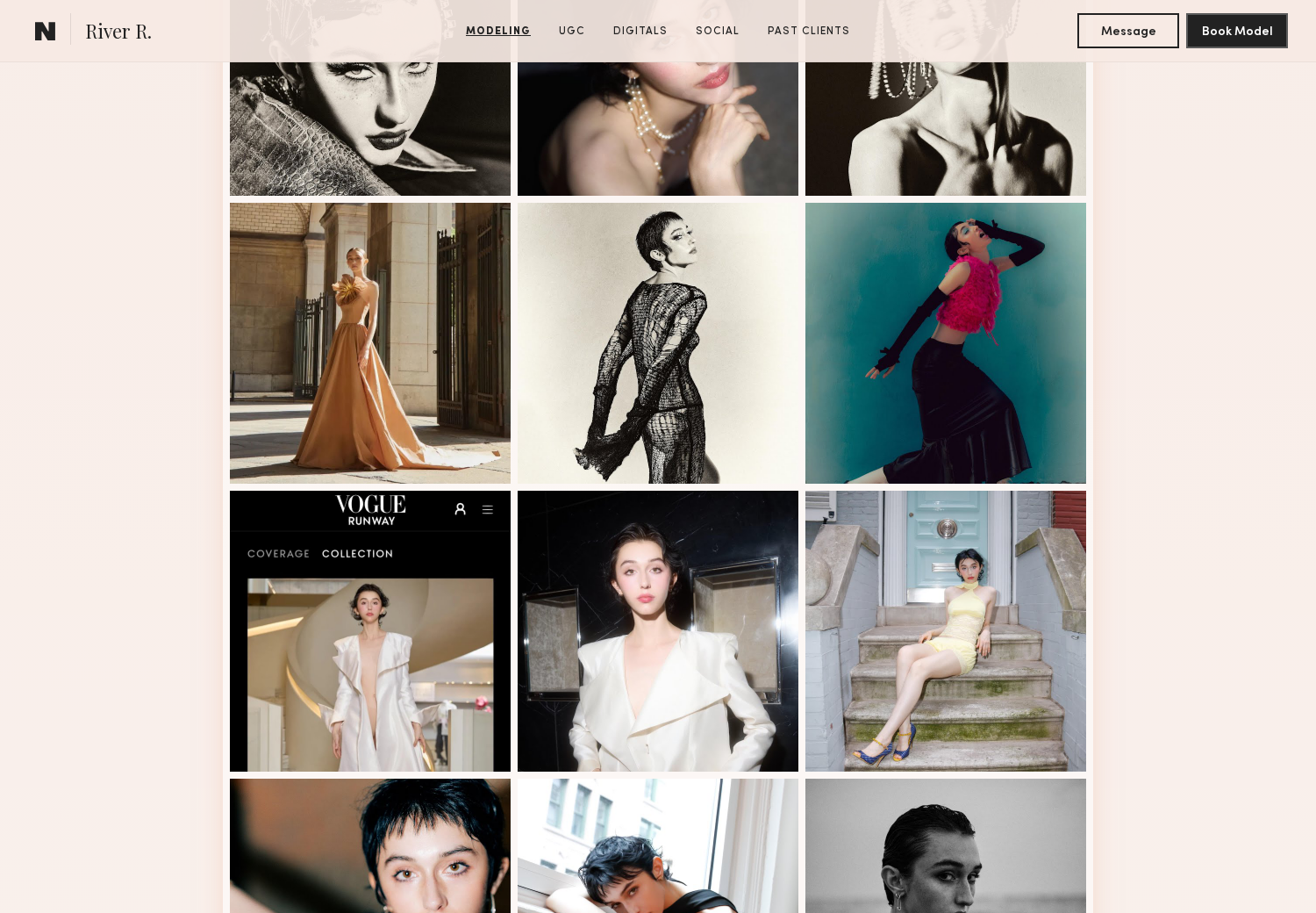
scroll to position [1656, 0]
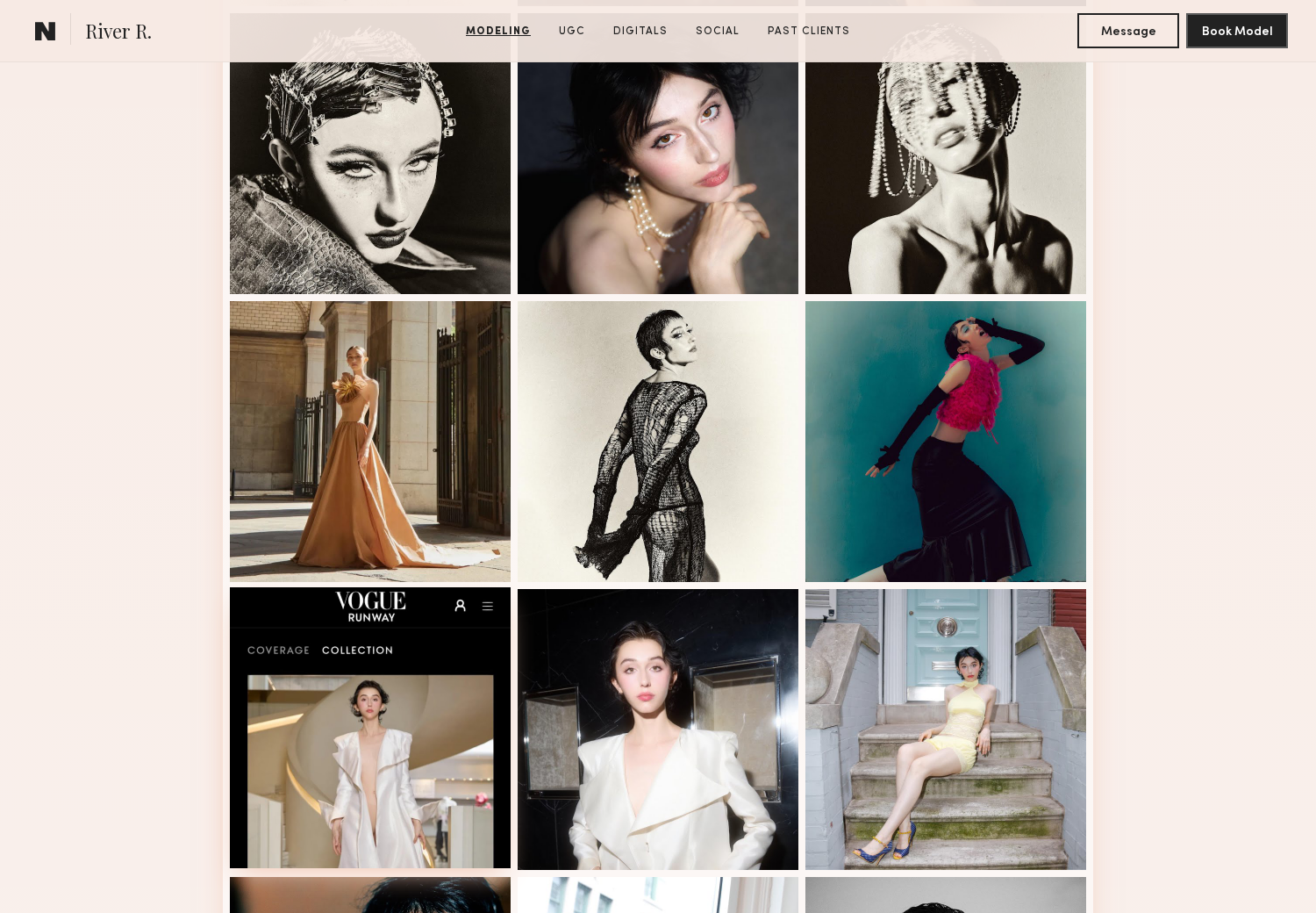
click at [369, 745] on div at bounding box center [370, 727] width 281 height 281
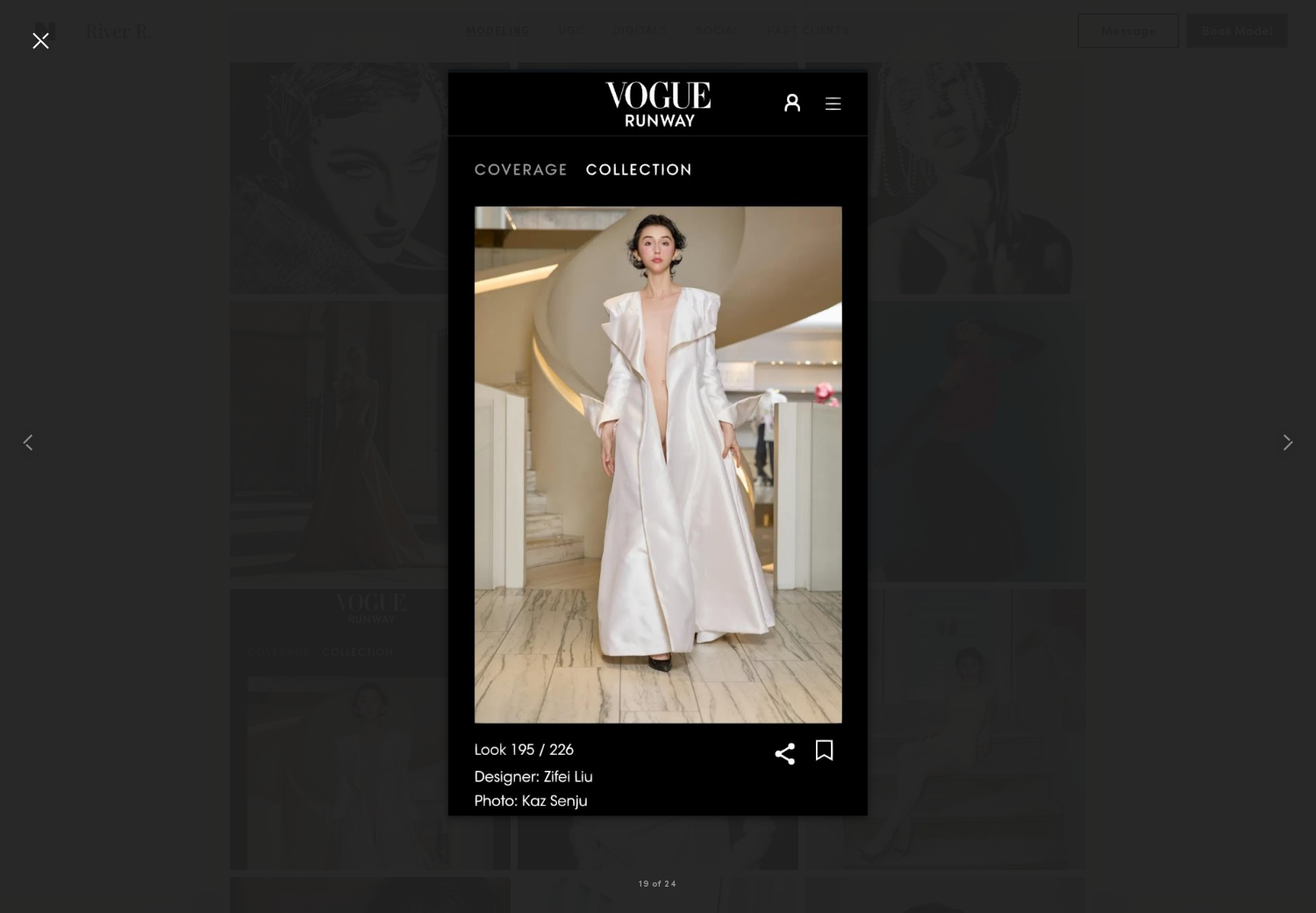
click at [40, 35] on div at bounding box center [40, 40] width 28 height 28
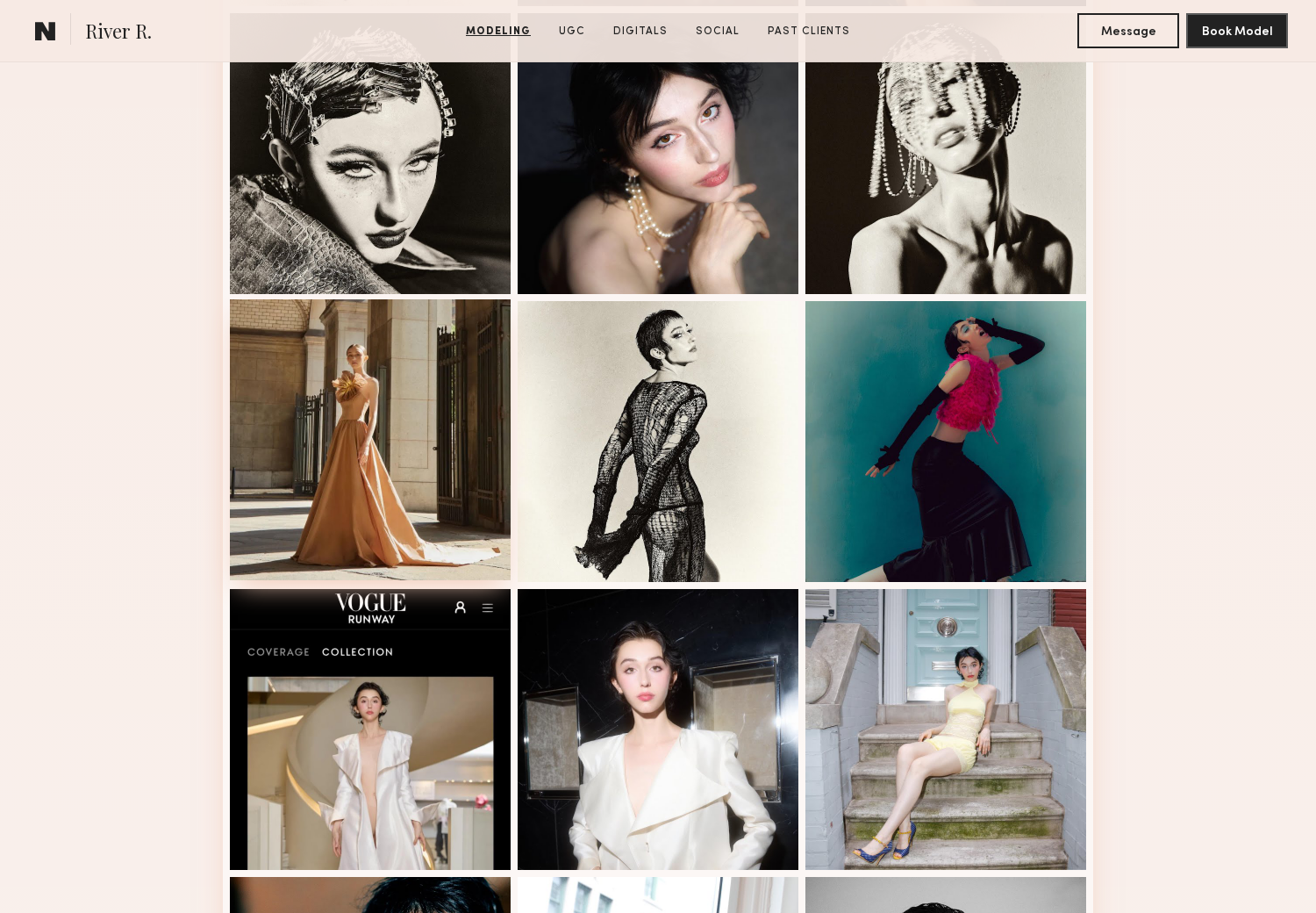
click at [351, 440] on div at bounding box center [370, 439] width 281 height 281
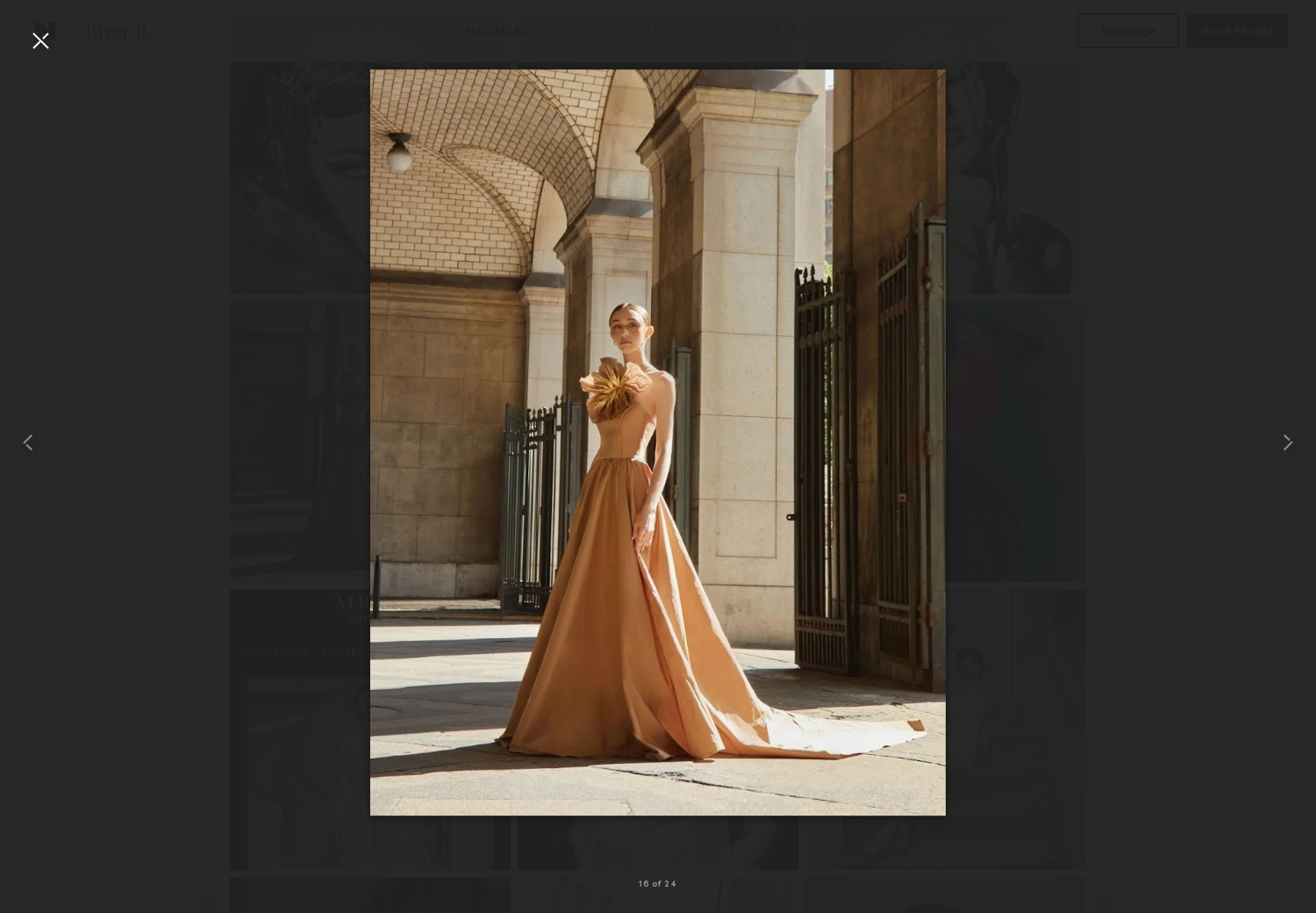
click at [38, 31] on div at bounding box center [40, 40] width 28 height 28
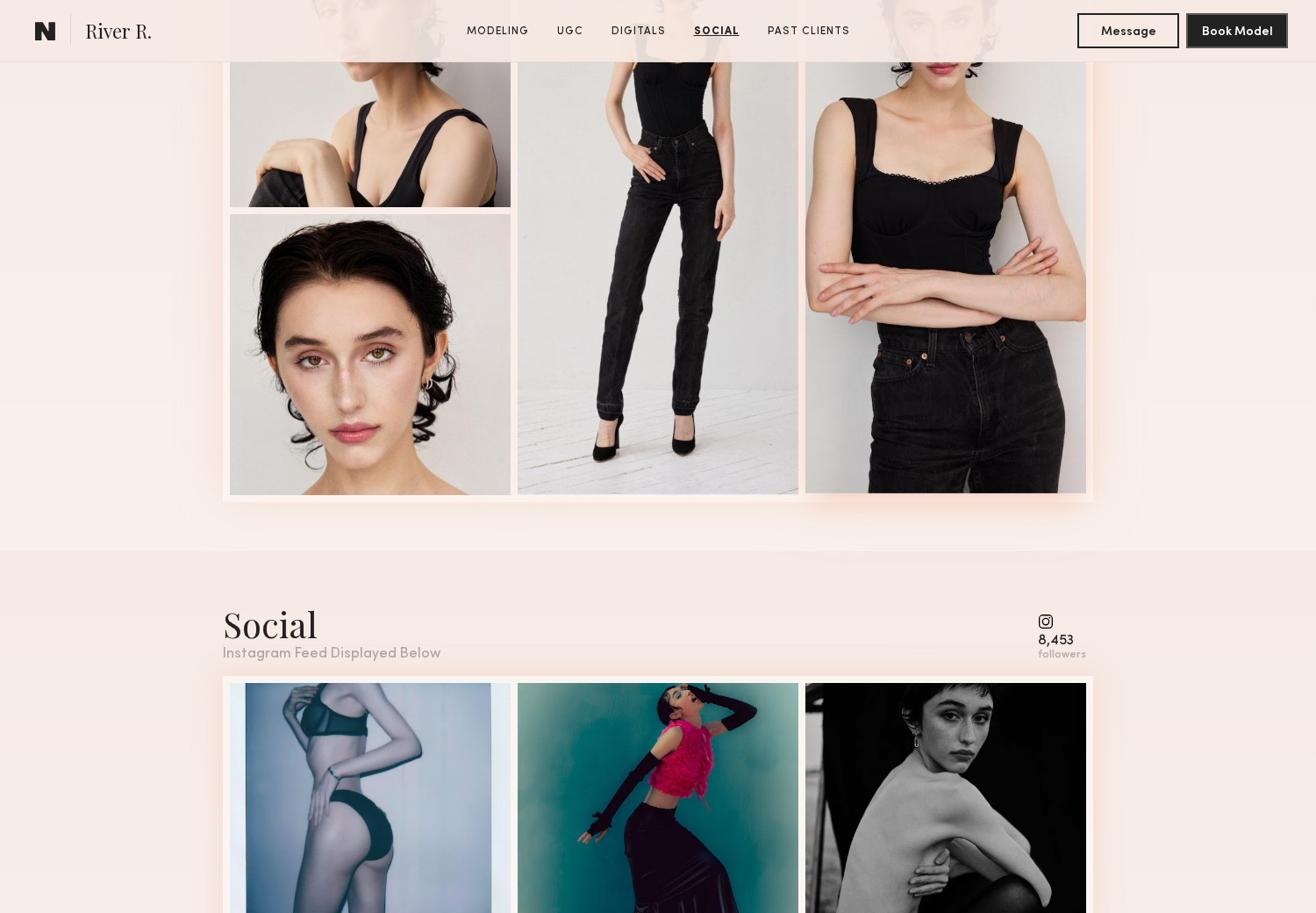
scroll to position [4485, 0]
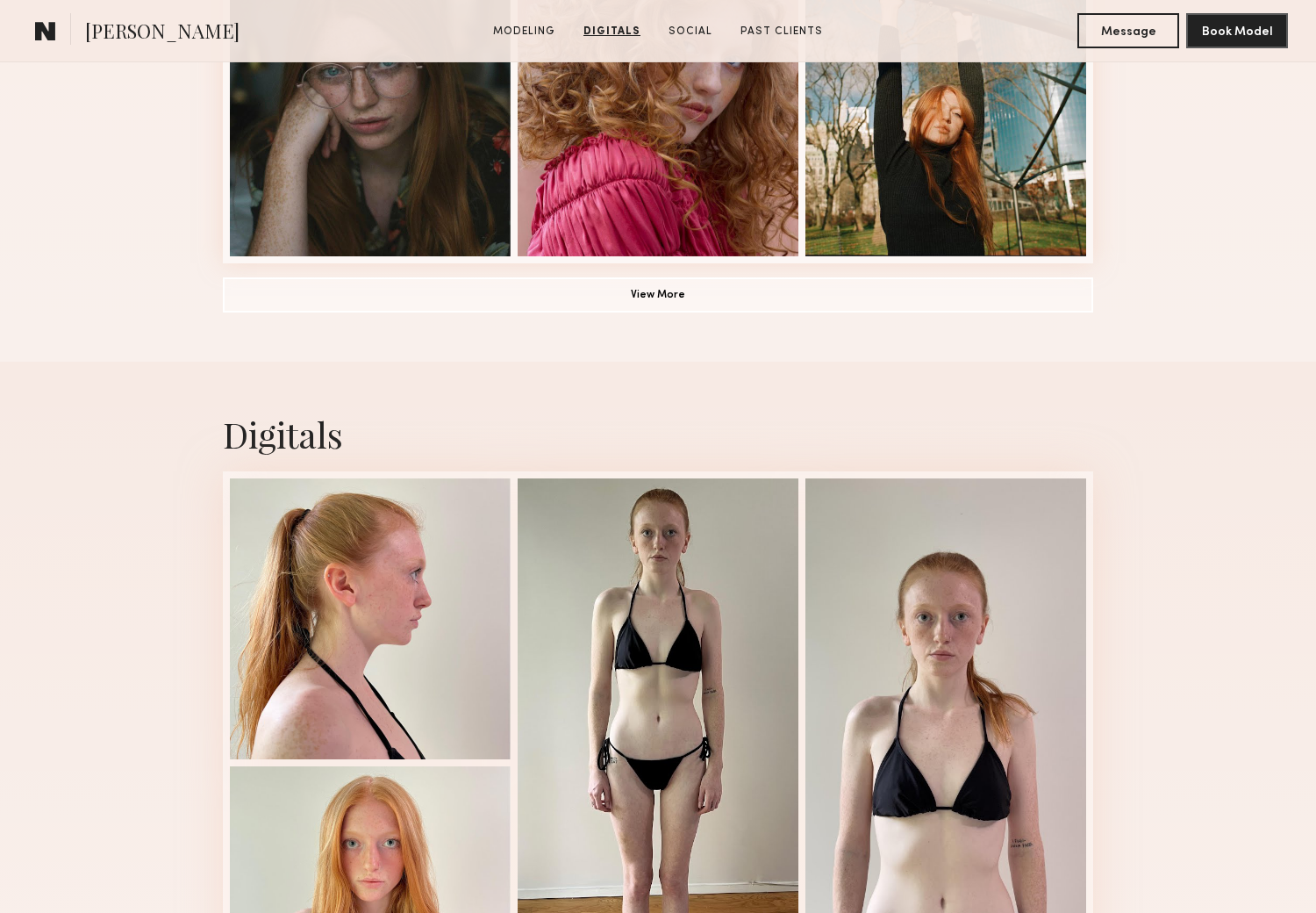
scroll to position [1169, 0]
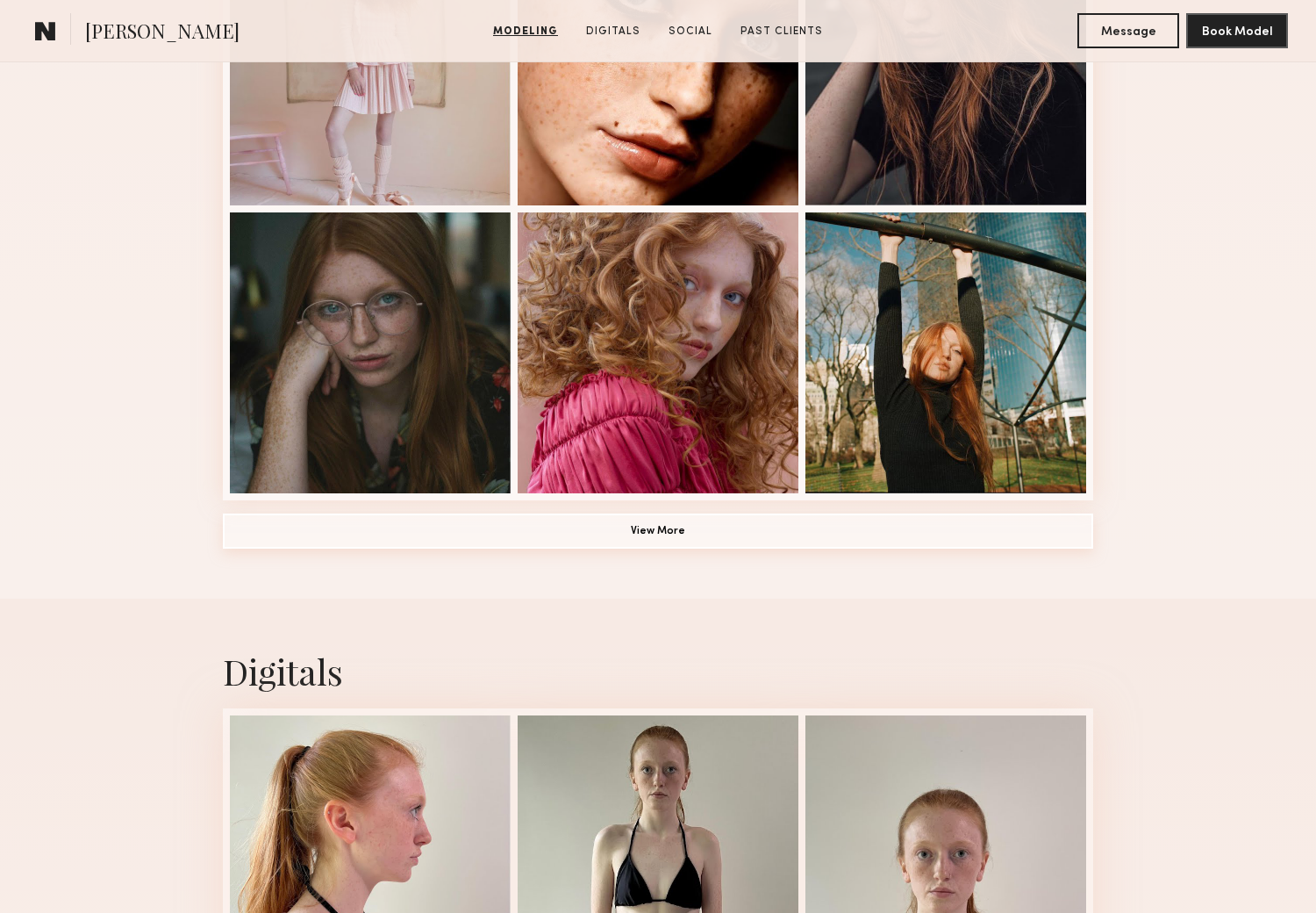
click at [648, 530] on button "View More" at bounding box center [658, 531] width 870 height 35
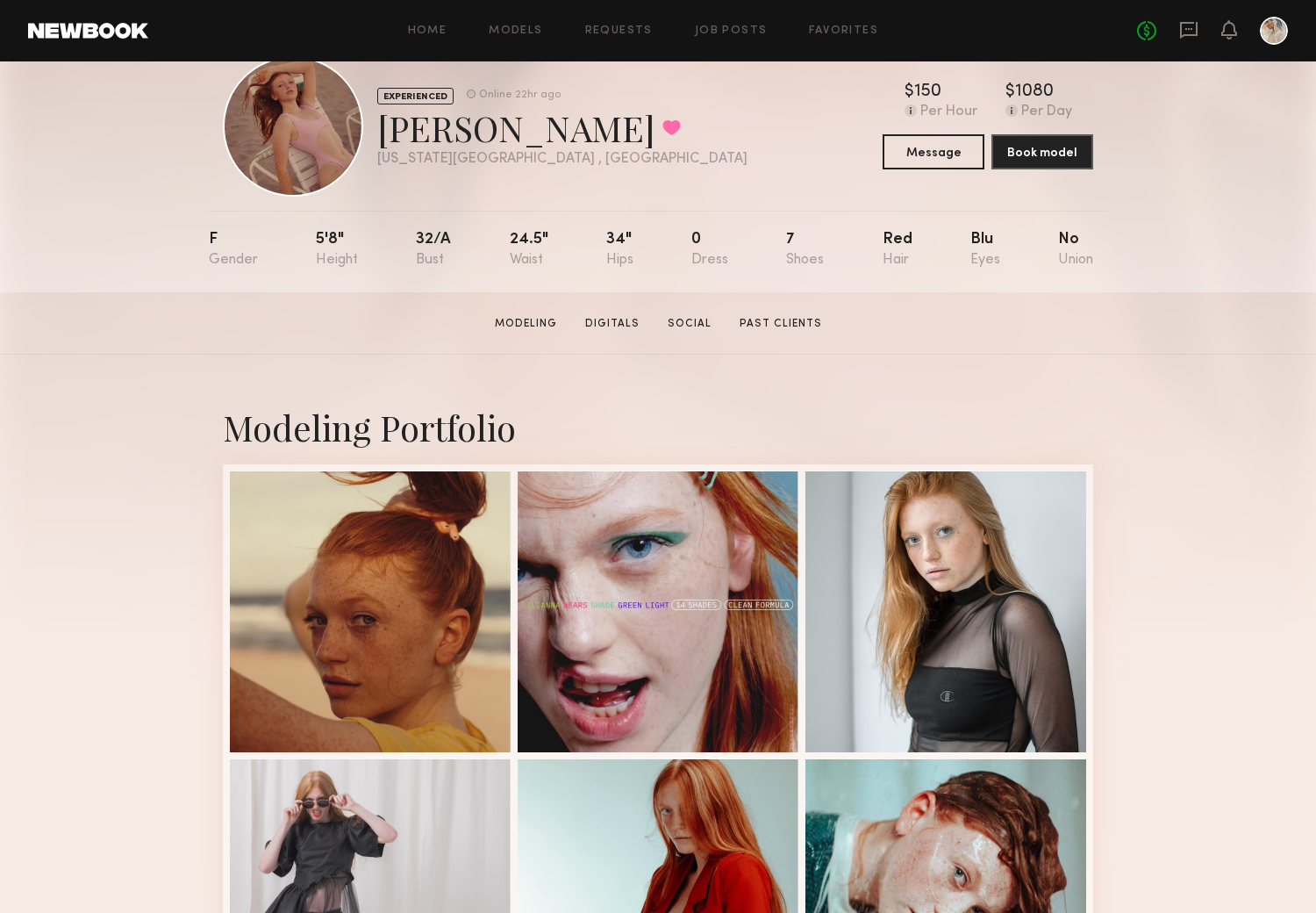
scroll to position [0, 0]
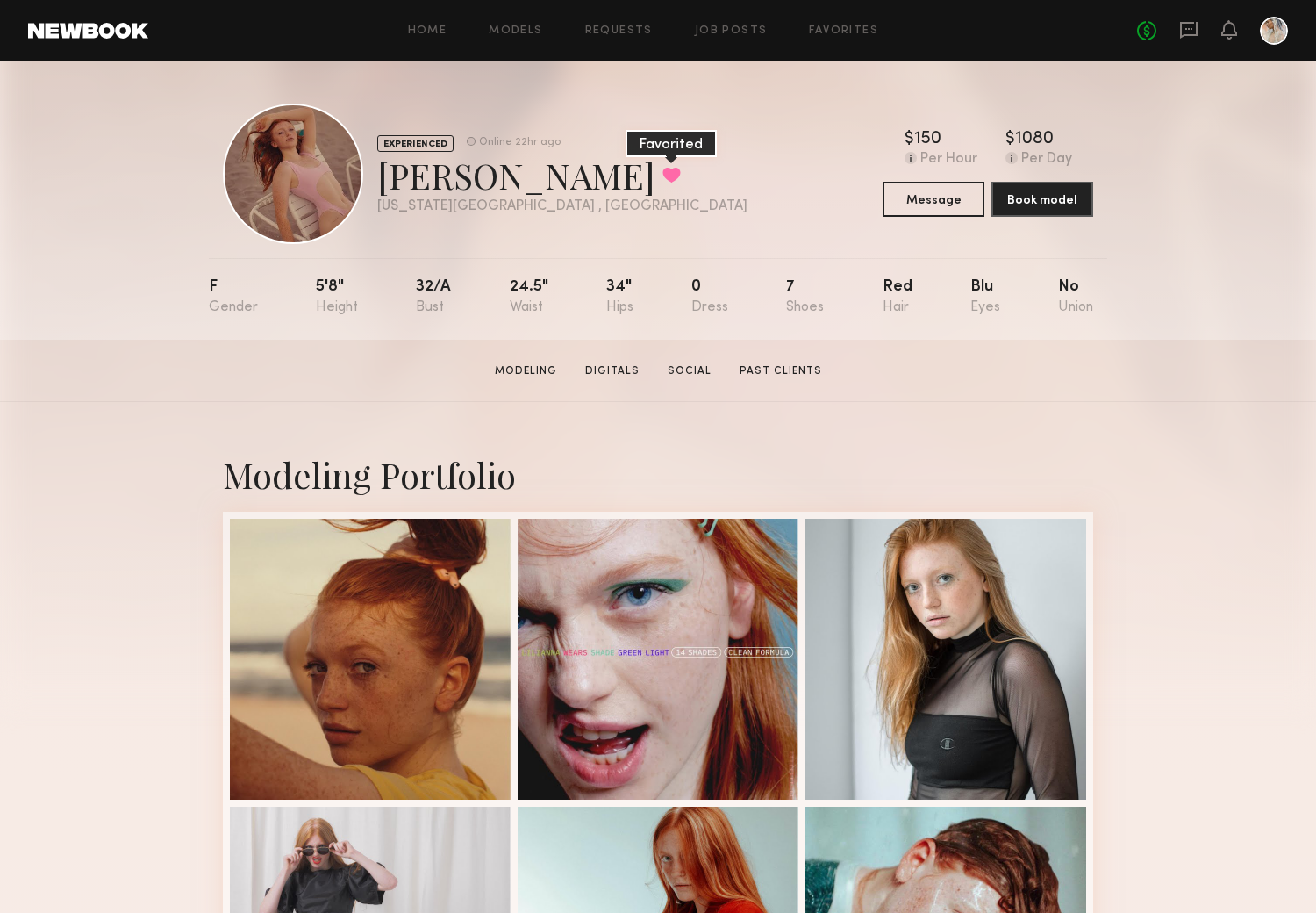
click at [662, 172] on button at bounding box center [671, 174] width 19 height 16
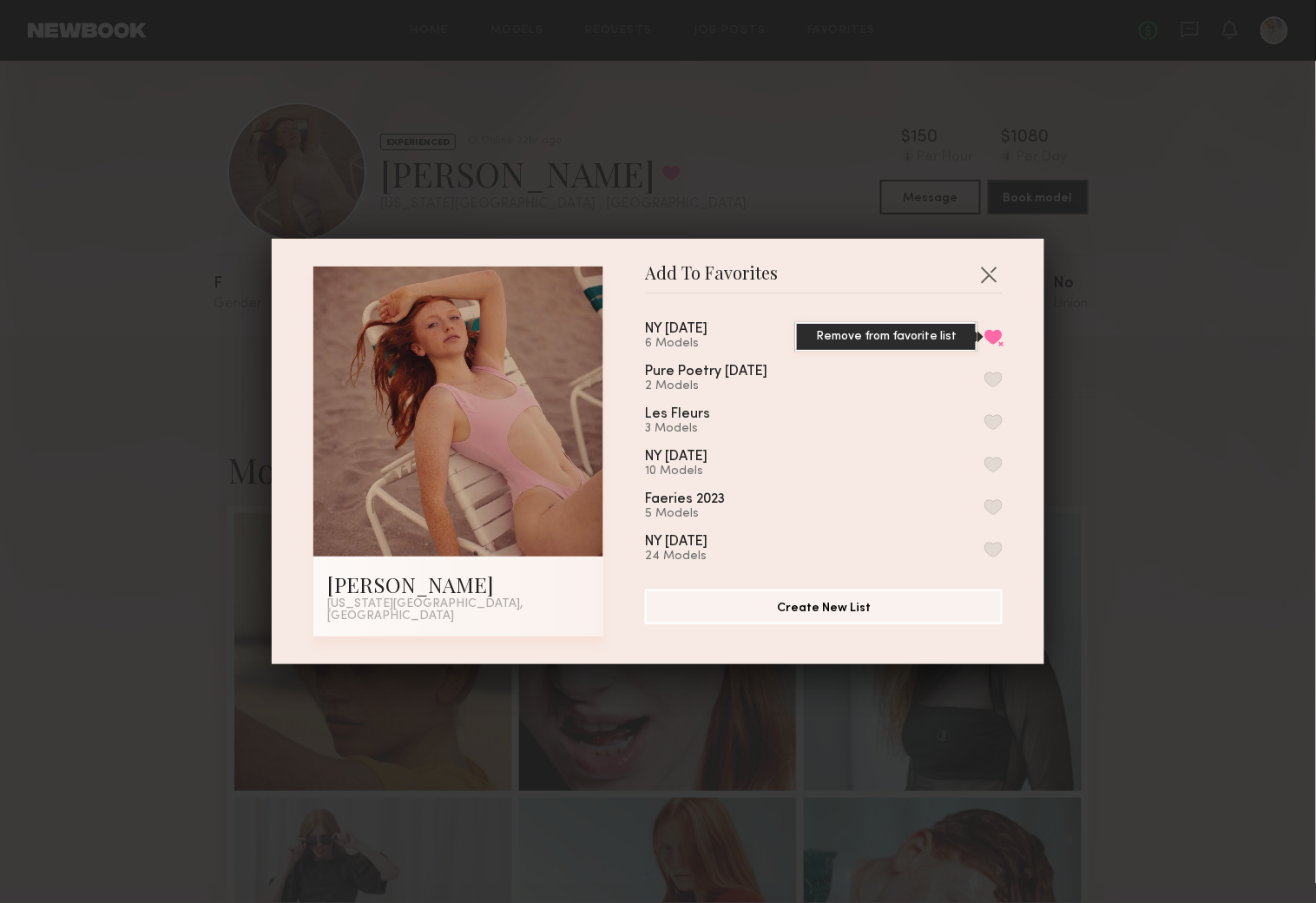
click at [984, 338] on button "Remove from favorite list" at bounding box center [993, 336] width 18 height 15
click at [979, 275] on button "button" at bounding box center [988, 274] width 28 height 28
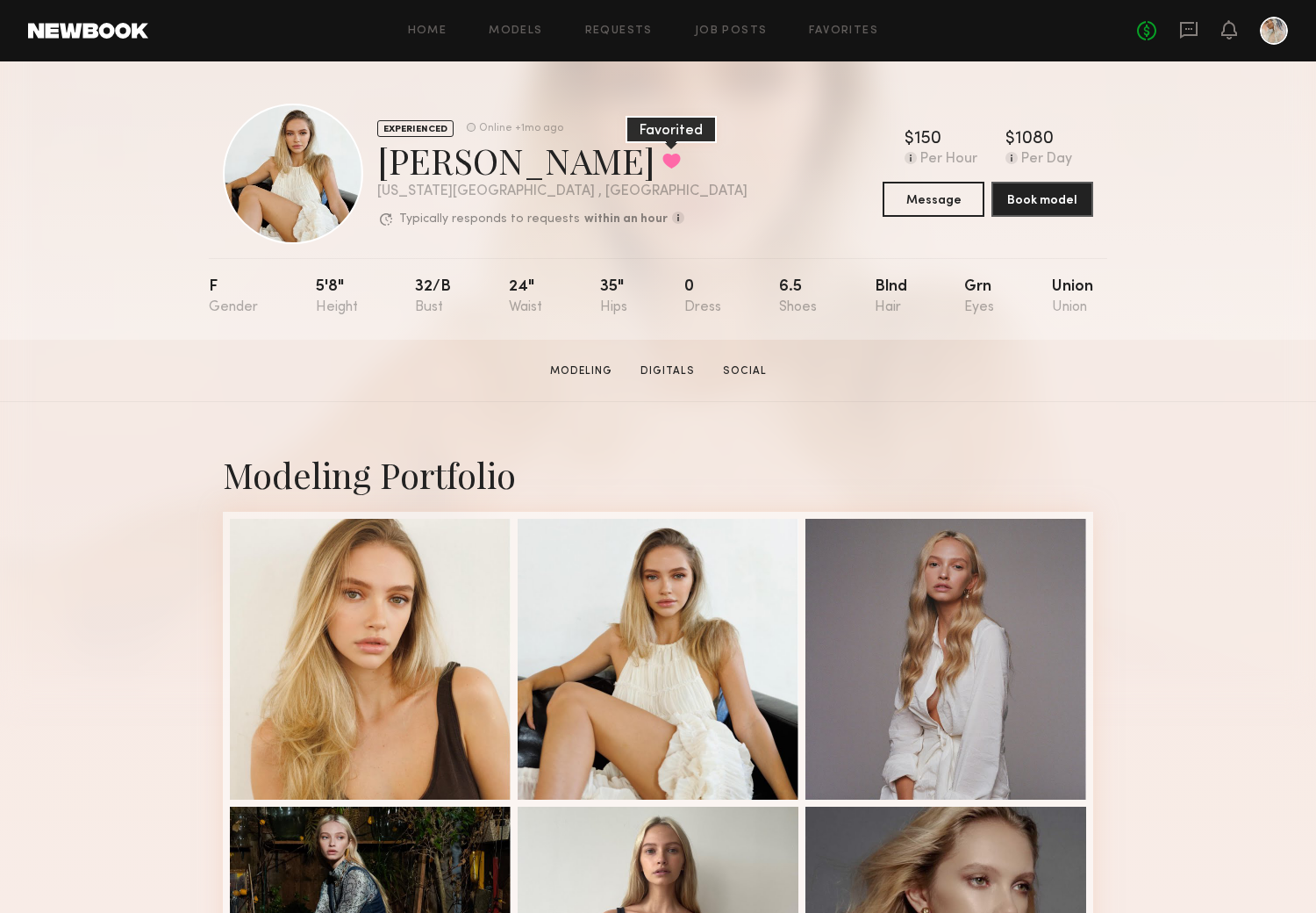
click at [662, 154] on button at bounding box center [671, 161] width 19 height 16
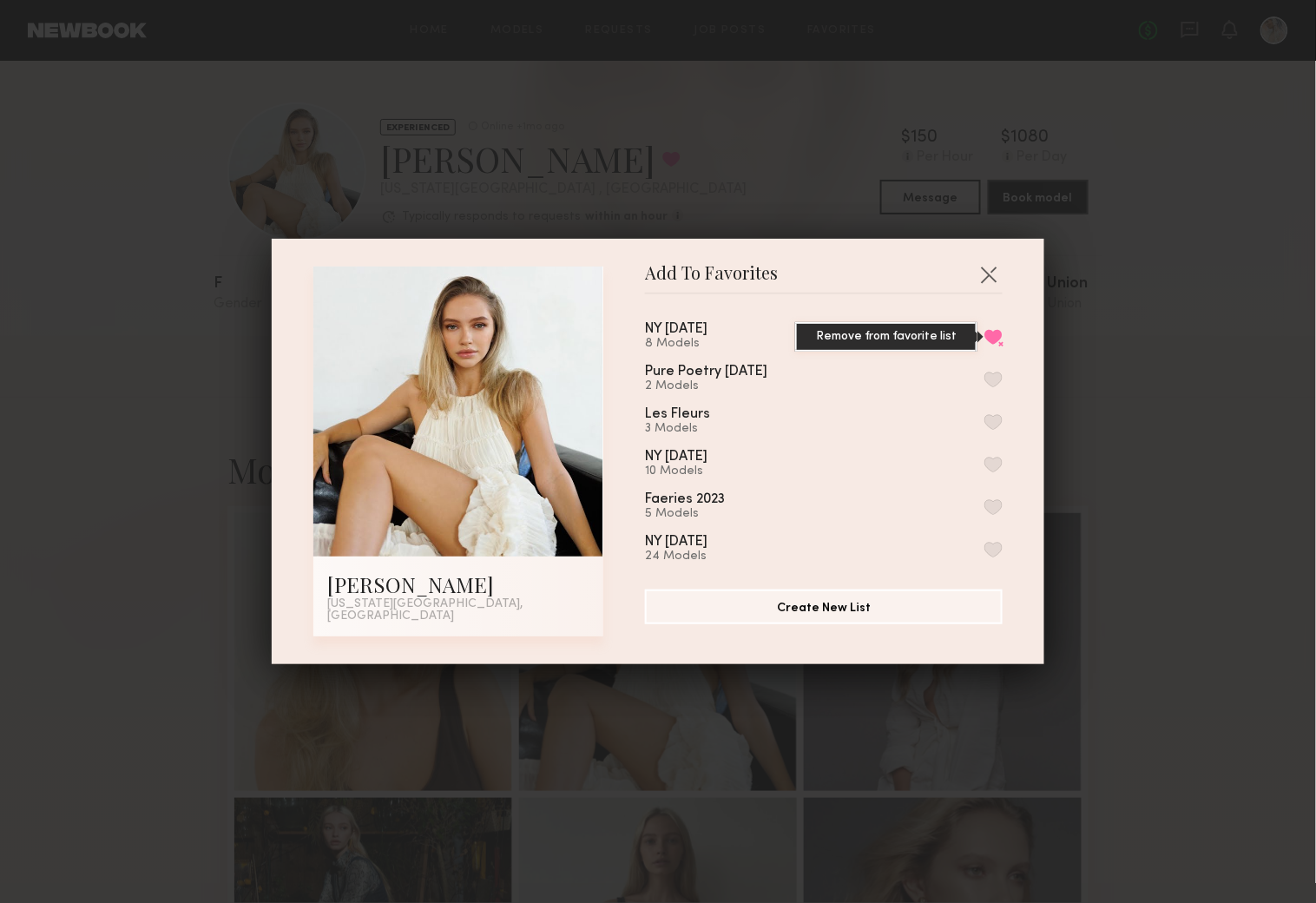
click at [984, 336] on button "Remove from favorite list" at bounding box center [993, 336] width 18 height 15
click at [978, 275] on button "button" at bounding box center [988, 274] width 28 height 28
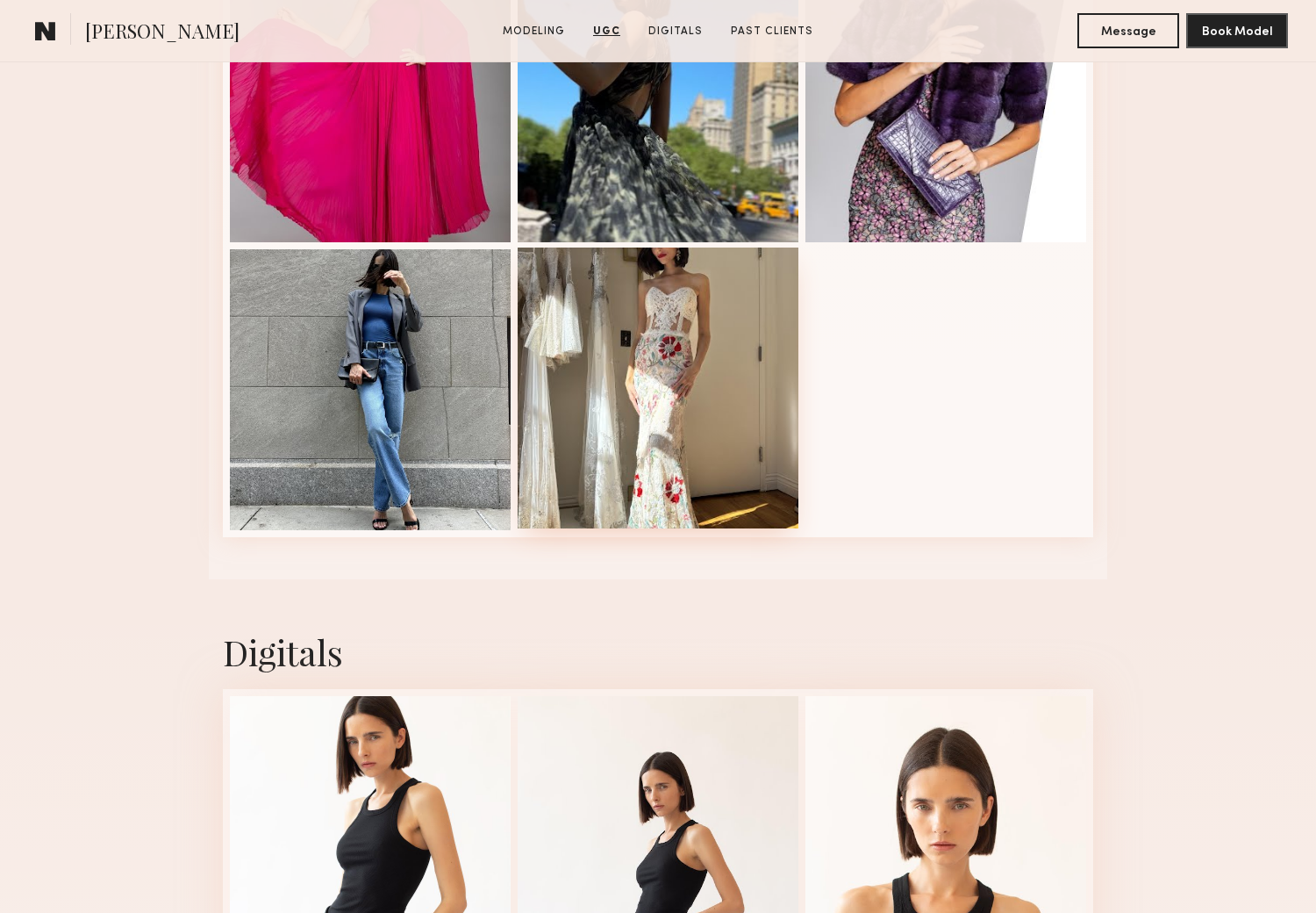
scroll to position [2633, 0]
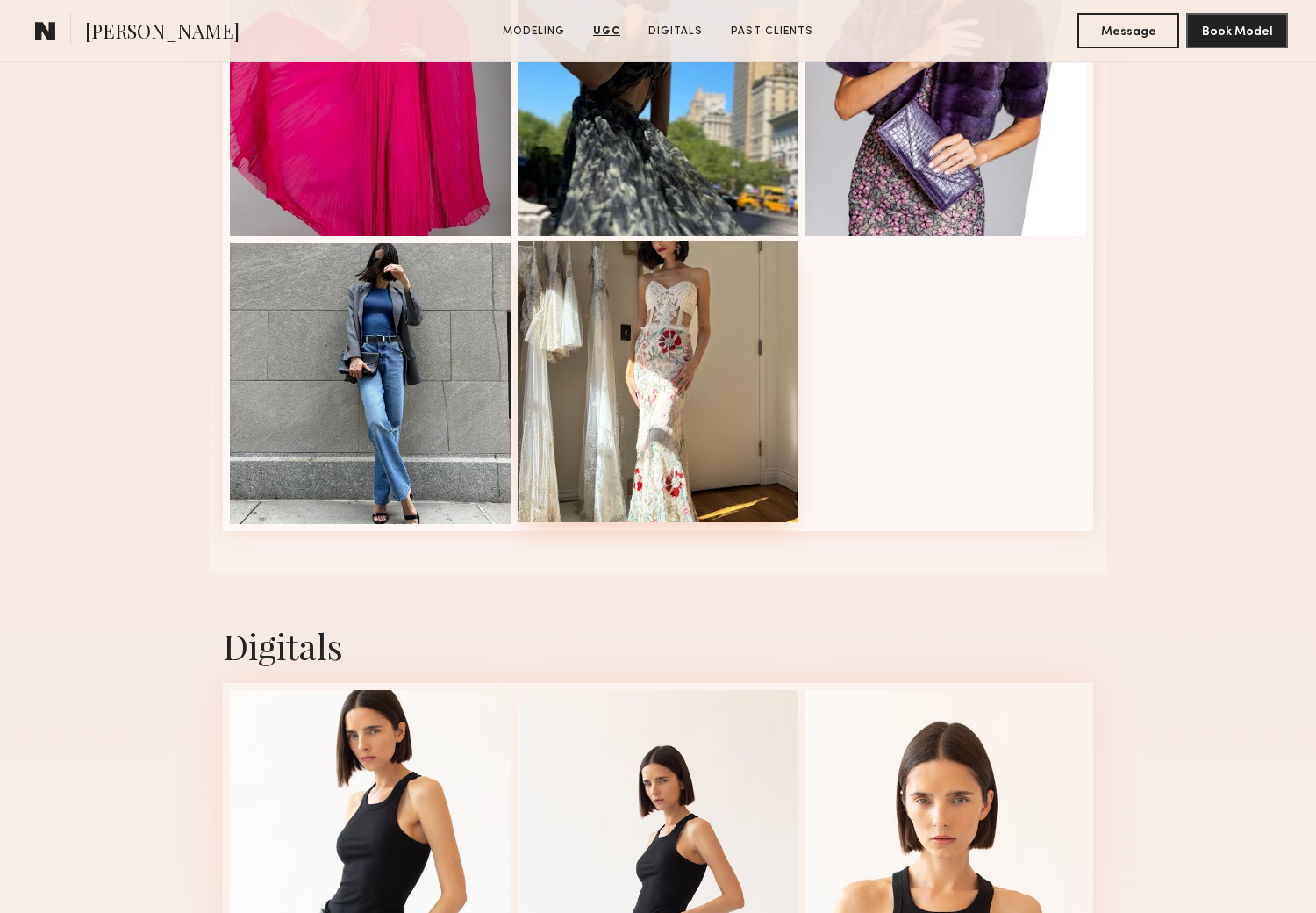
click at [660, 412] on div at bounding box center [658, 382] width 281 height 281
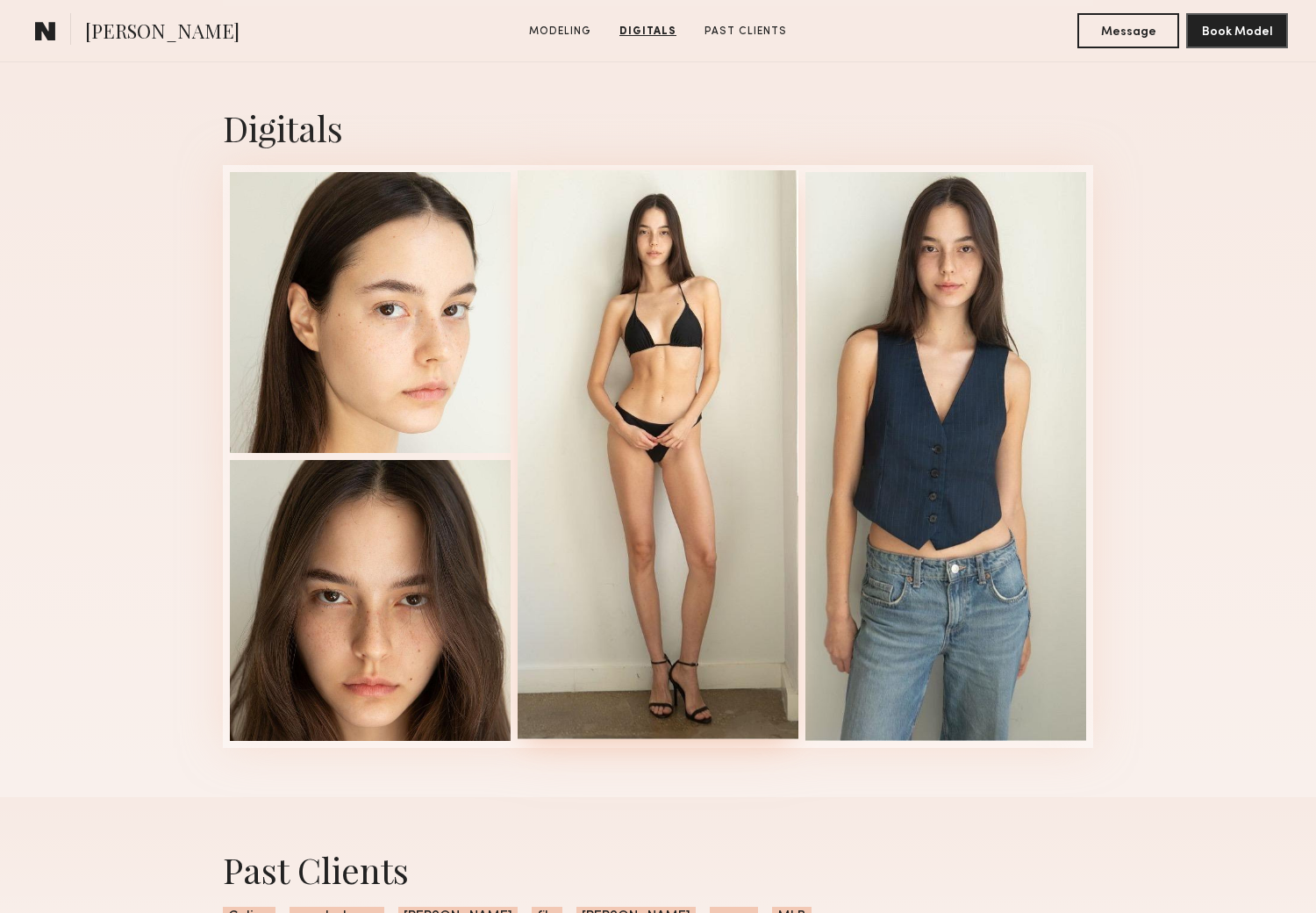
scroll to position [1656, 0]
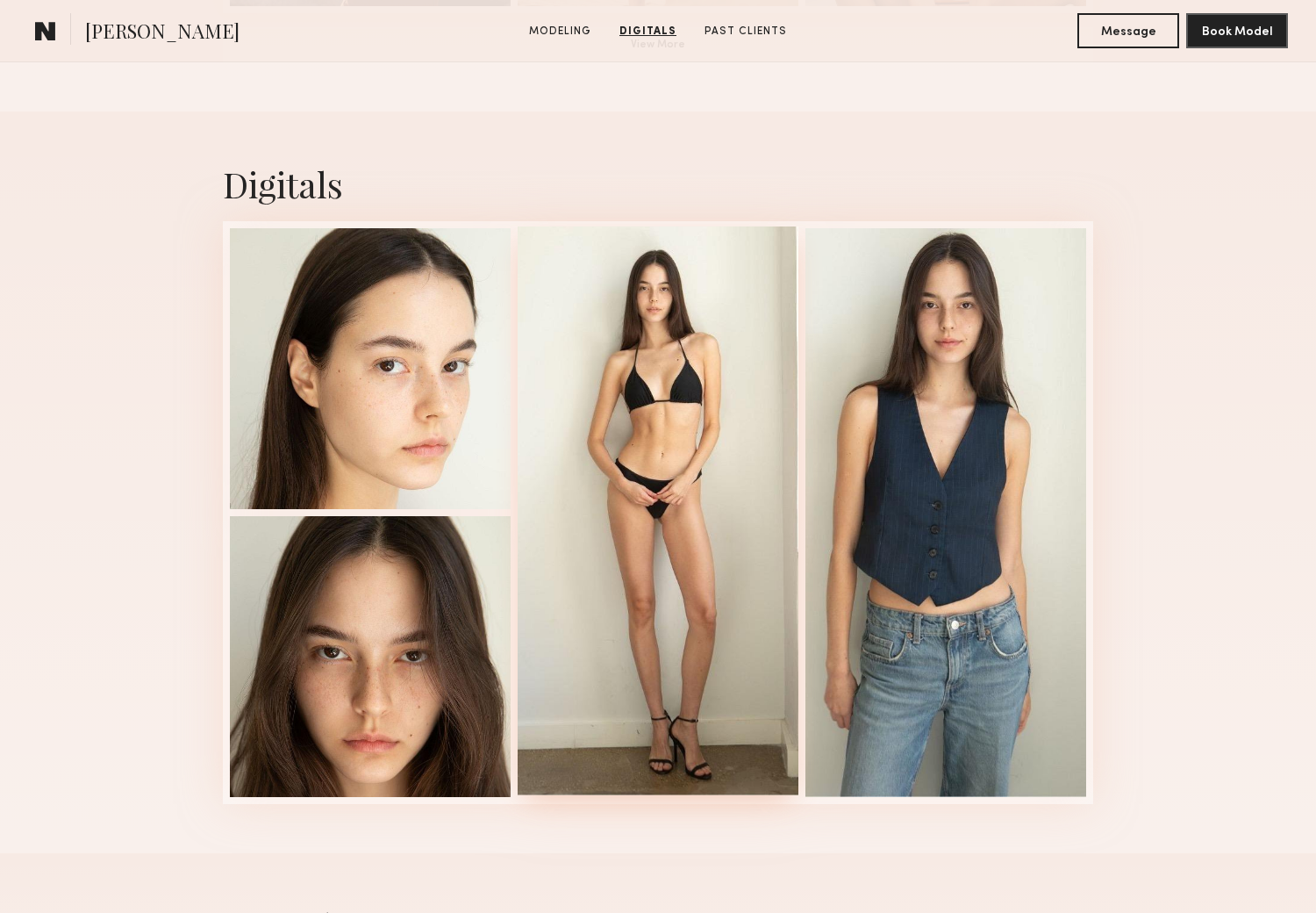
click at [659, 432] on div at bounding box center [658, 511] width 281 height 569
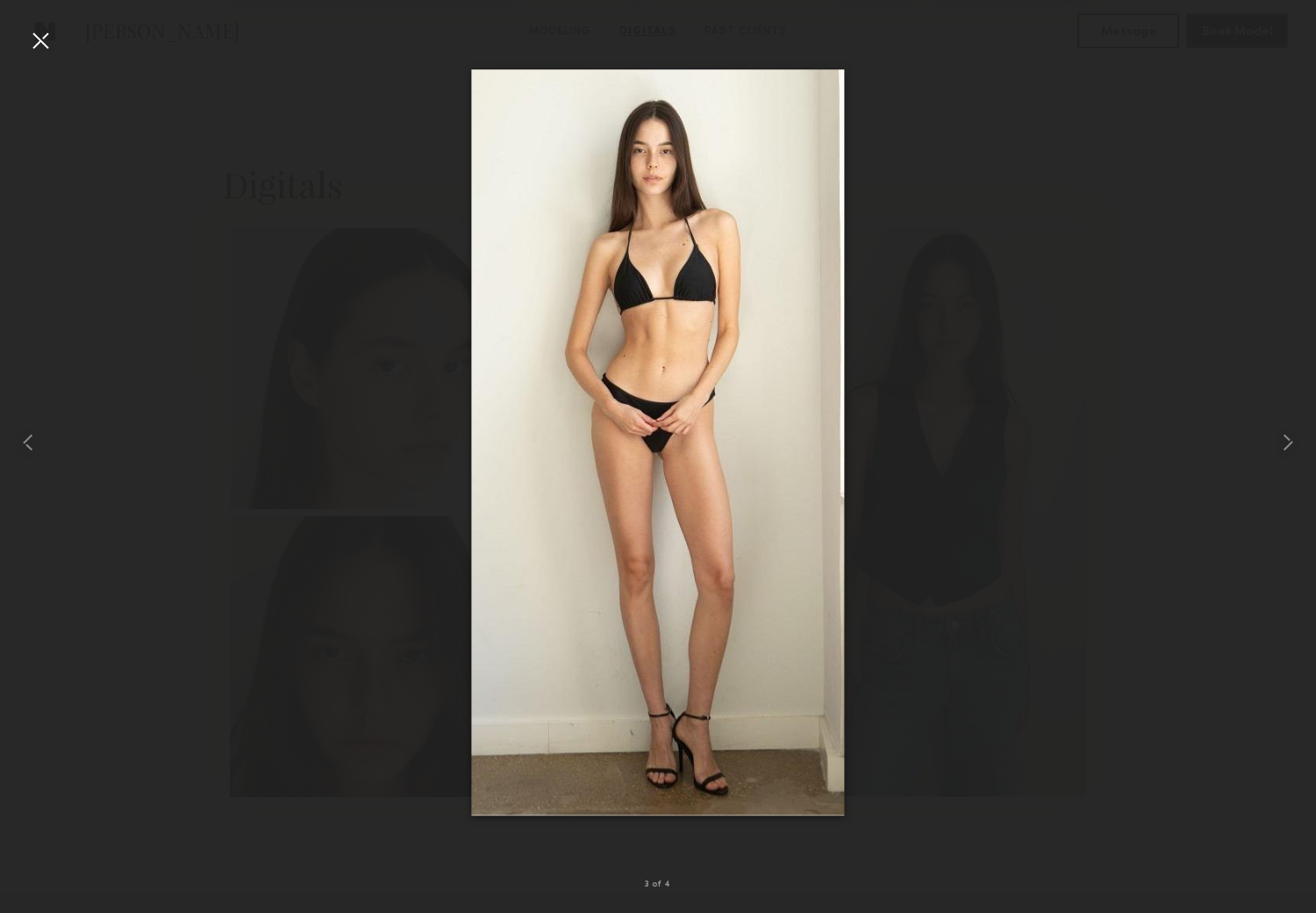
click at [32, 39] on div at bounding box center [40, 40] width 28 height 28
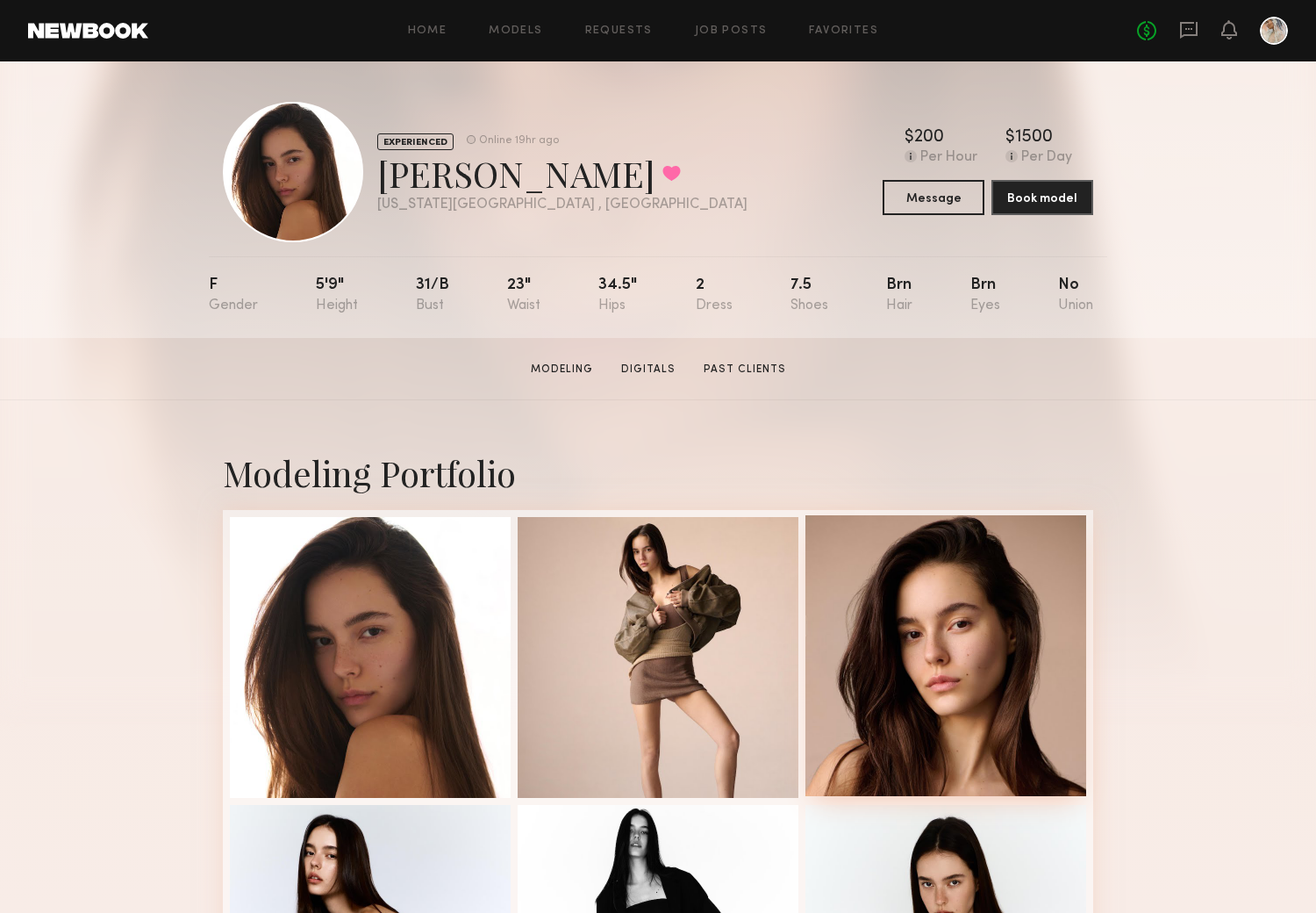
scroll to position [0, 0]
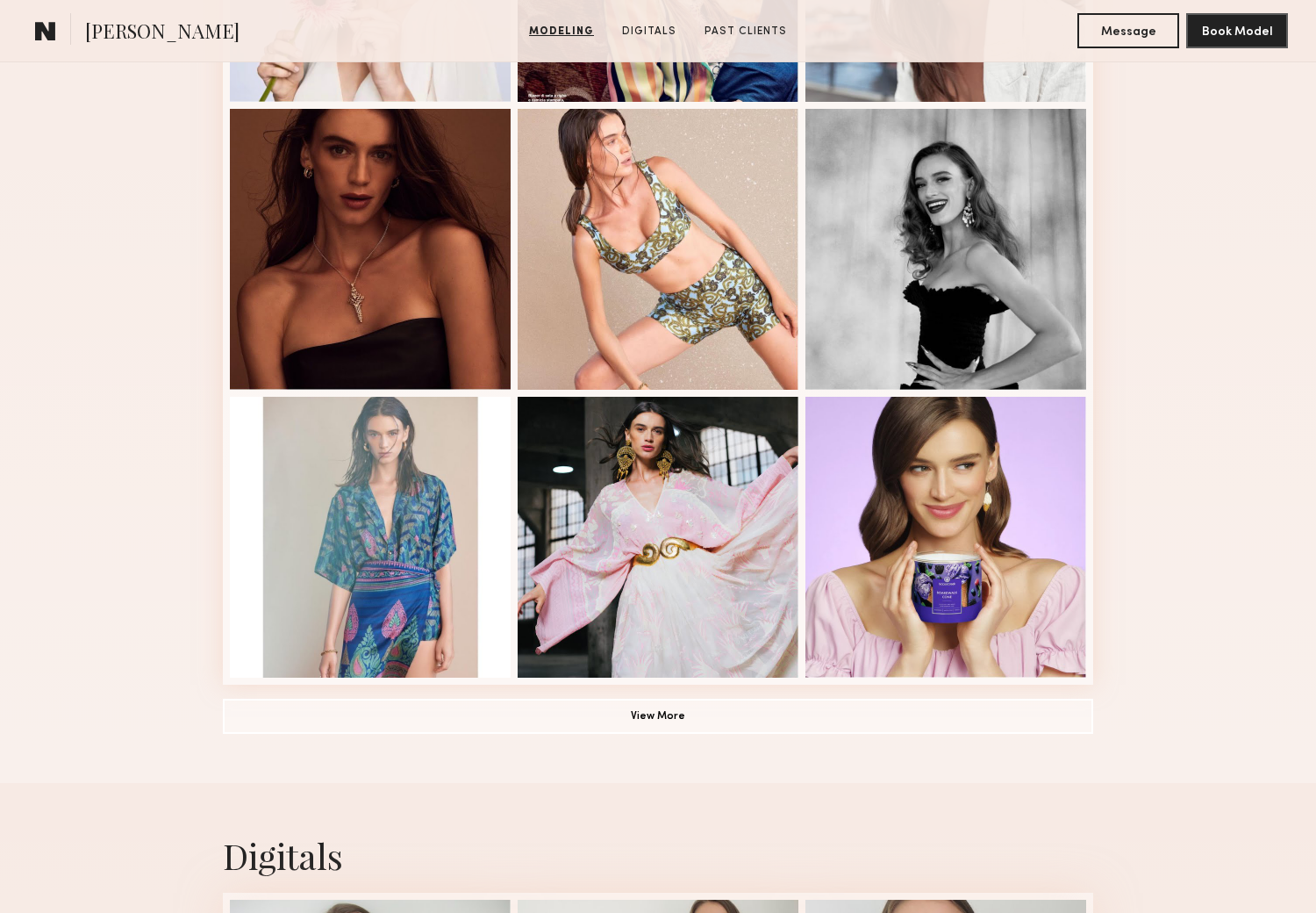
scroll to position [974, 0]
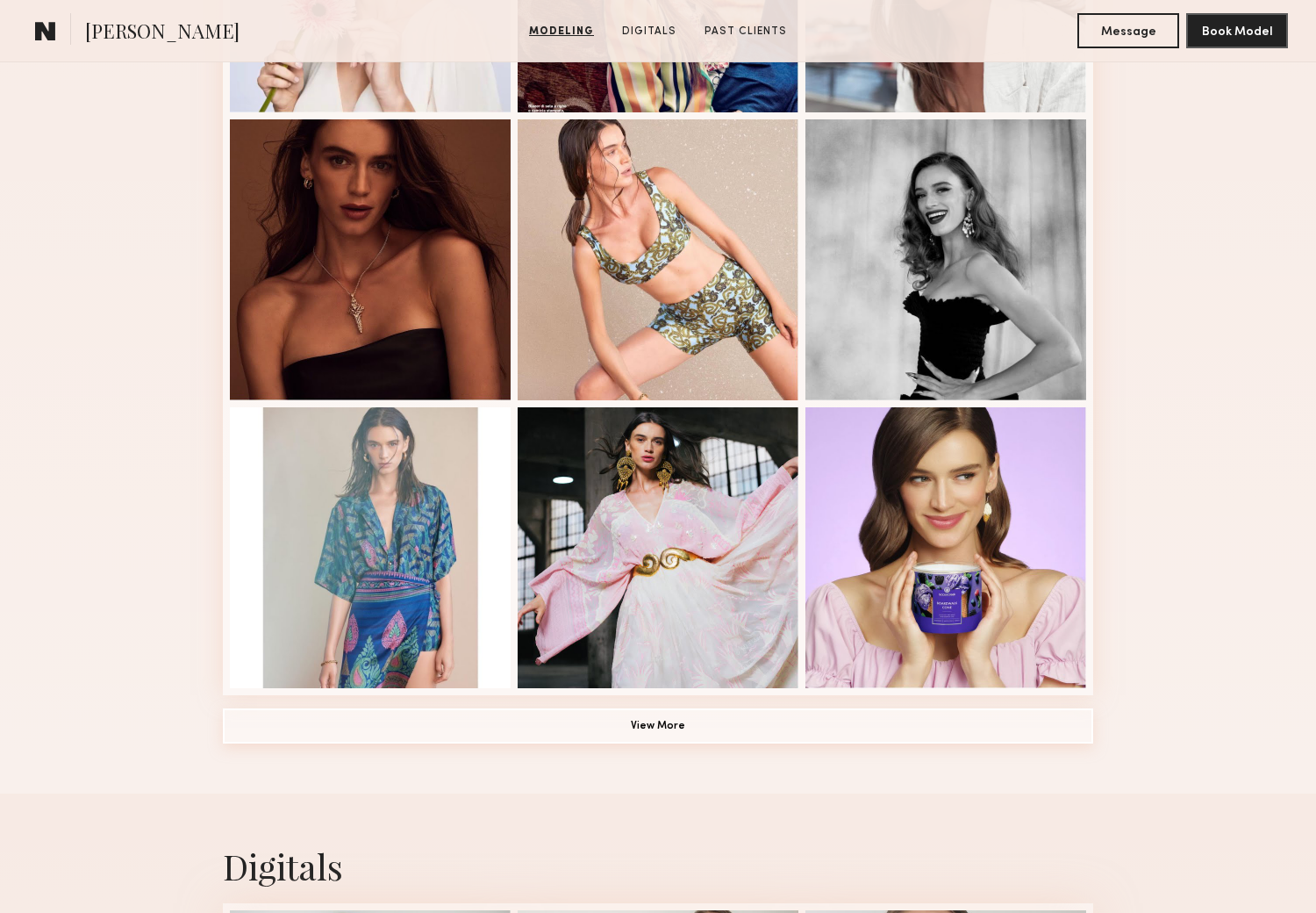
click at [655, 729] on button "View More" at bounding box center [658, 726] width 870 height 35
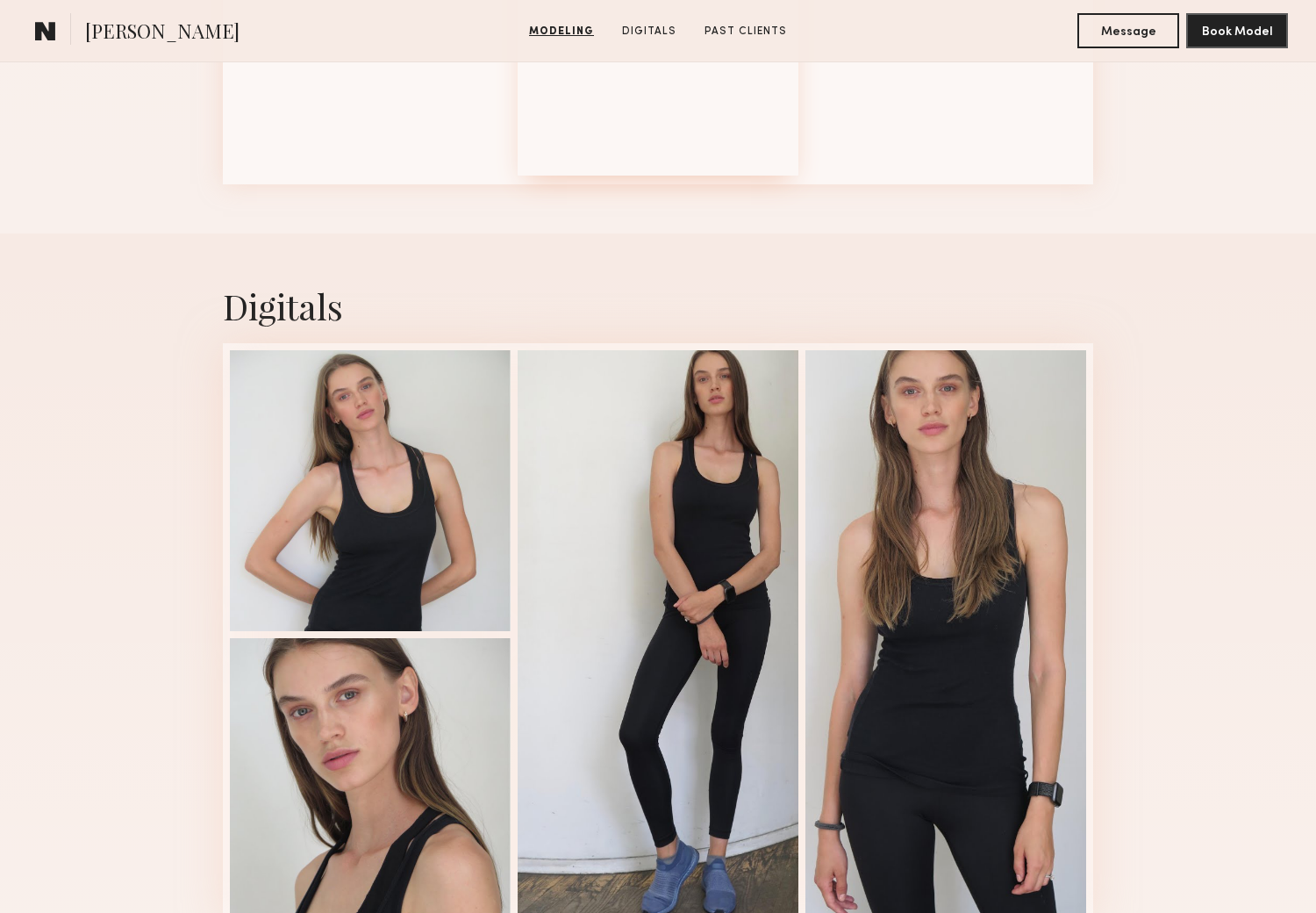
scroll to position [2730, 0]
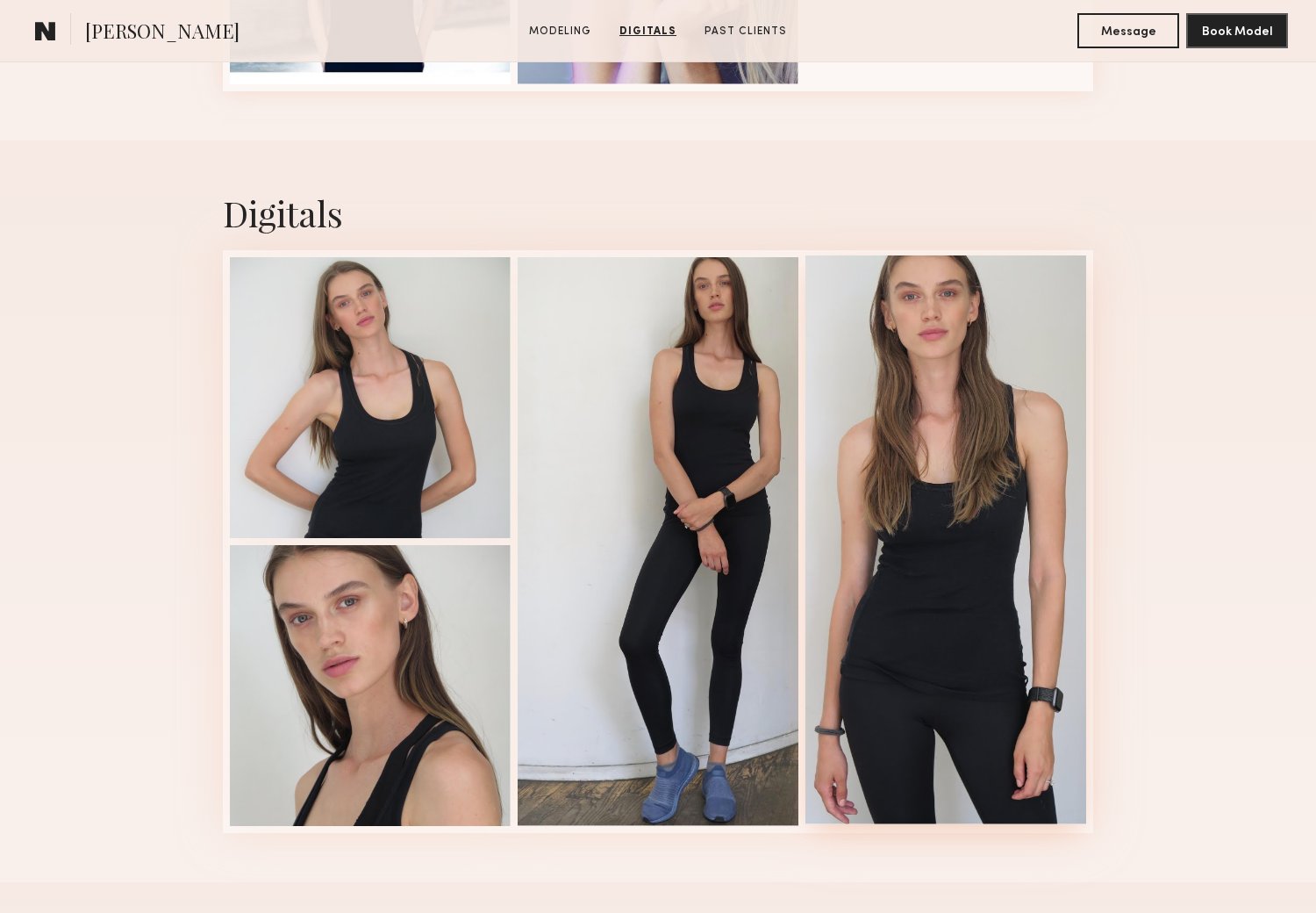
click at [904, 568] on div at bounding box center [946, 540] width 281 height 569
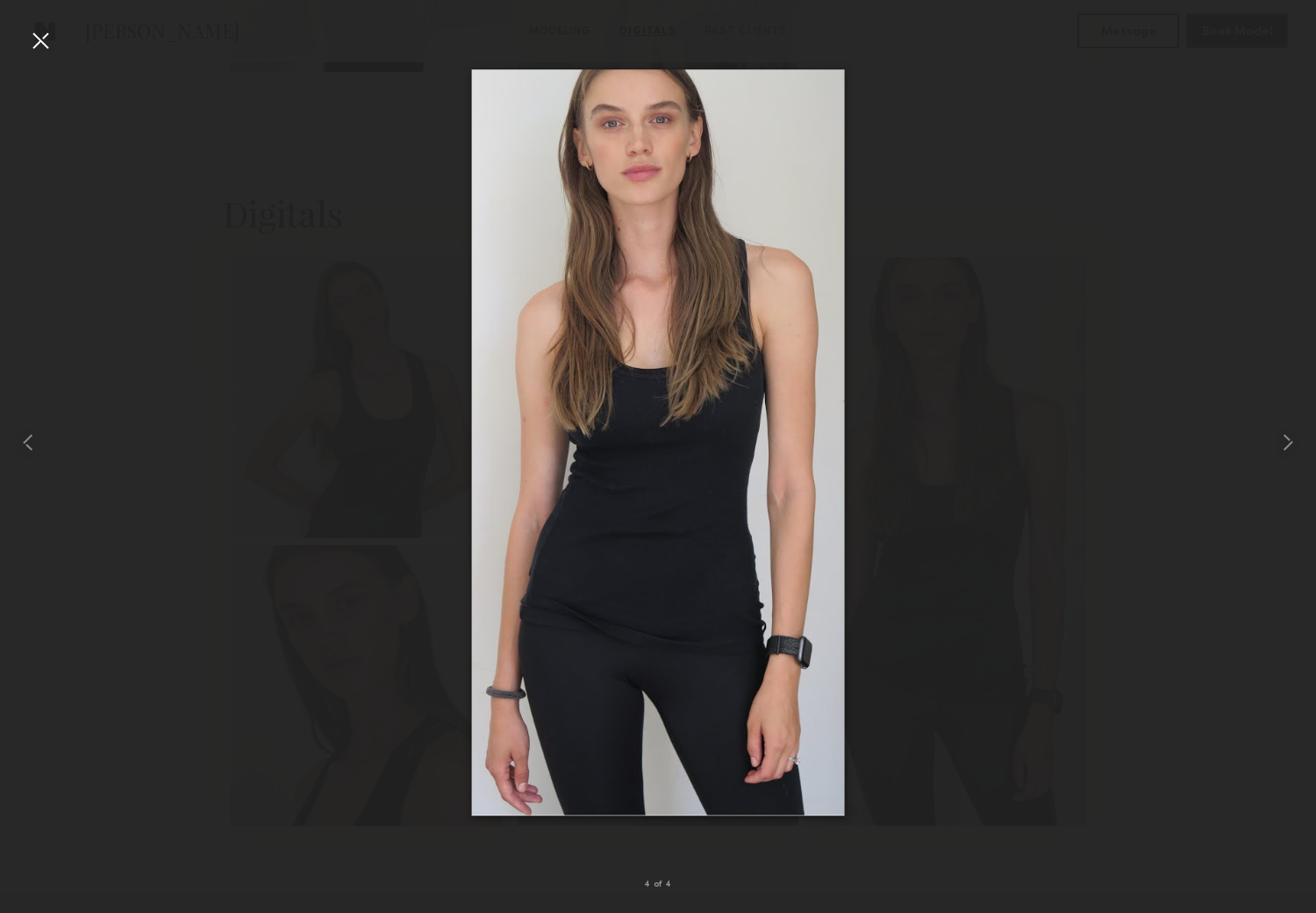
drag, startPoint x: 1251, startPoint y: 215, endPoint x: 1243, endPoint y: 197, distance: 19.7
click at [1252, 215] on div at bounding box center [658, 442] width 1316 height 828
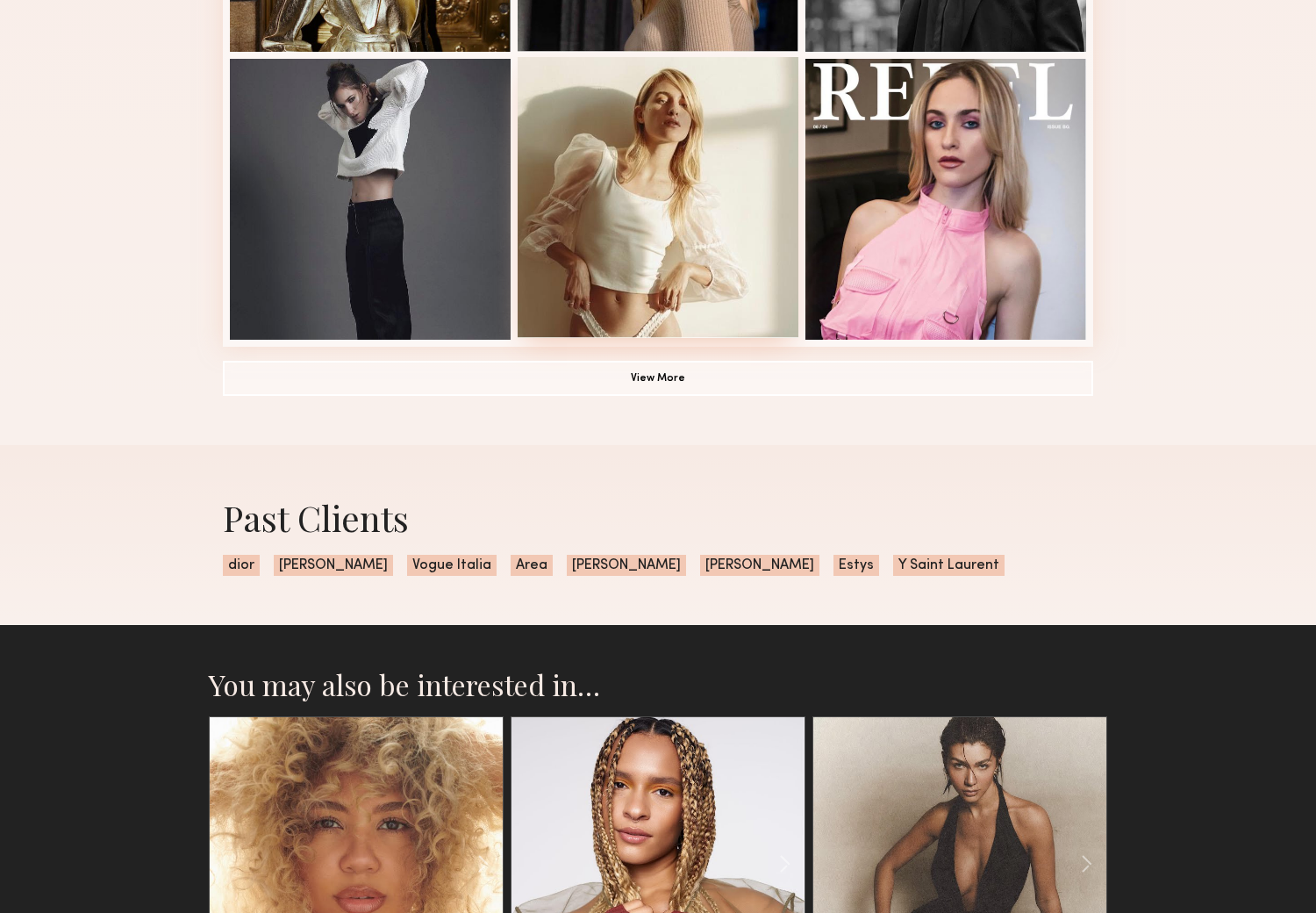
scroll to position [1267, 0]
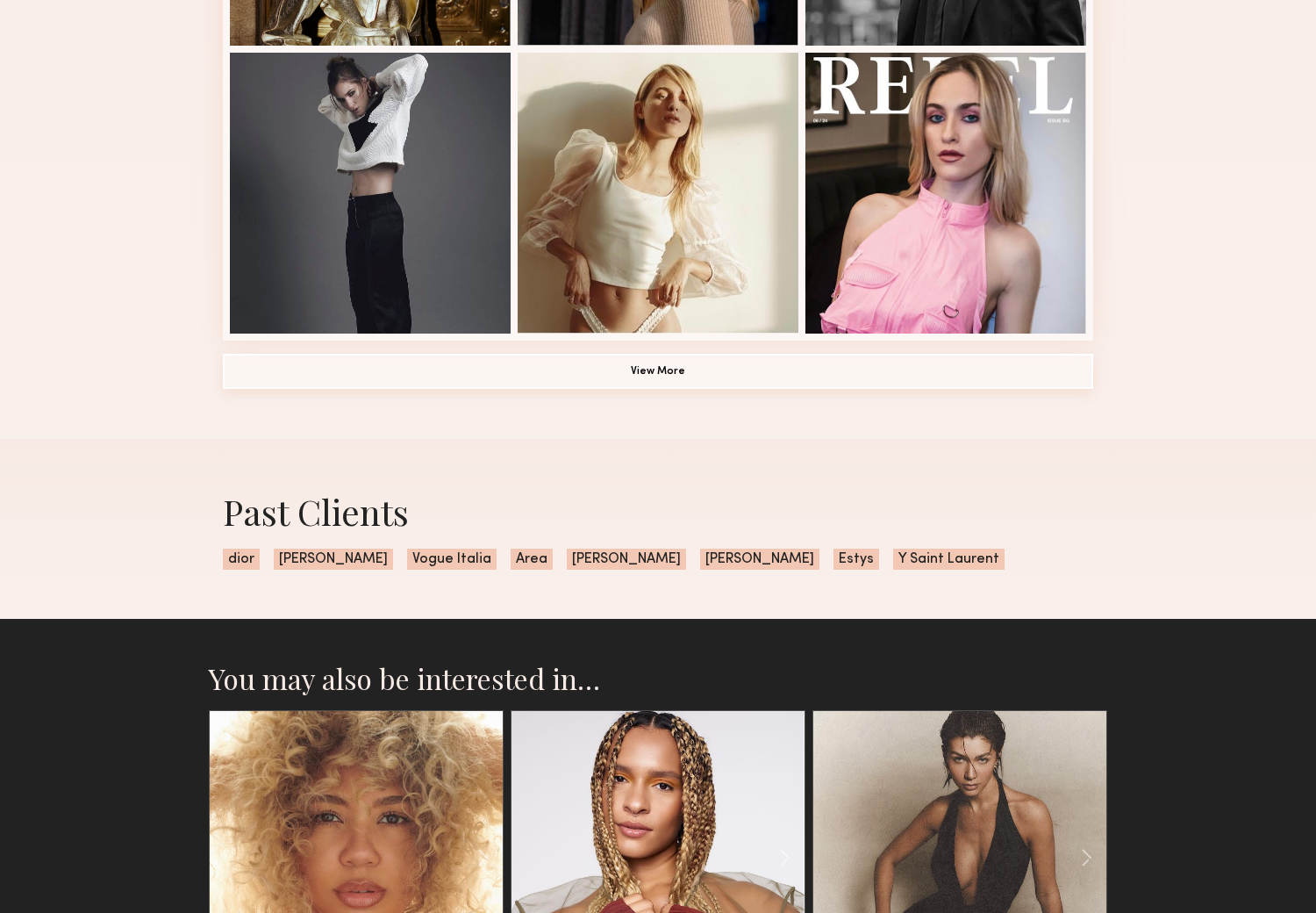
click at [656, 372] on button "View More" at bounding box center [658, 371] width 870 height 35
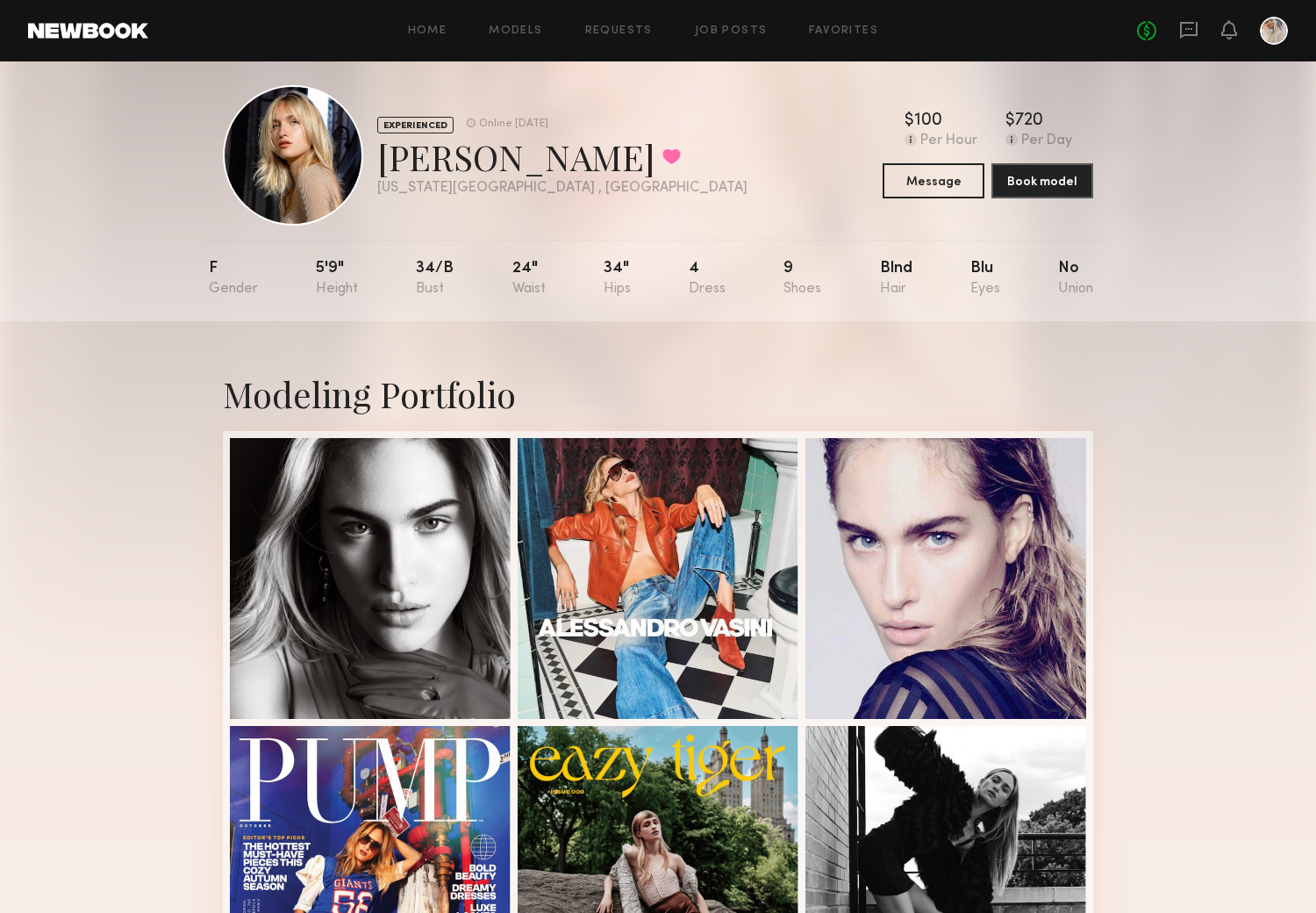
scroll to position [0, 0]
